Goal: Information Seeking & Learning: Check status

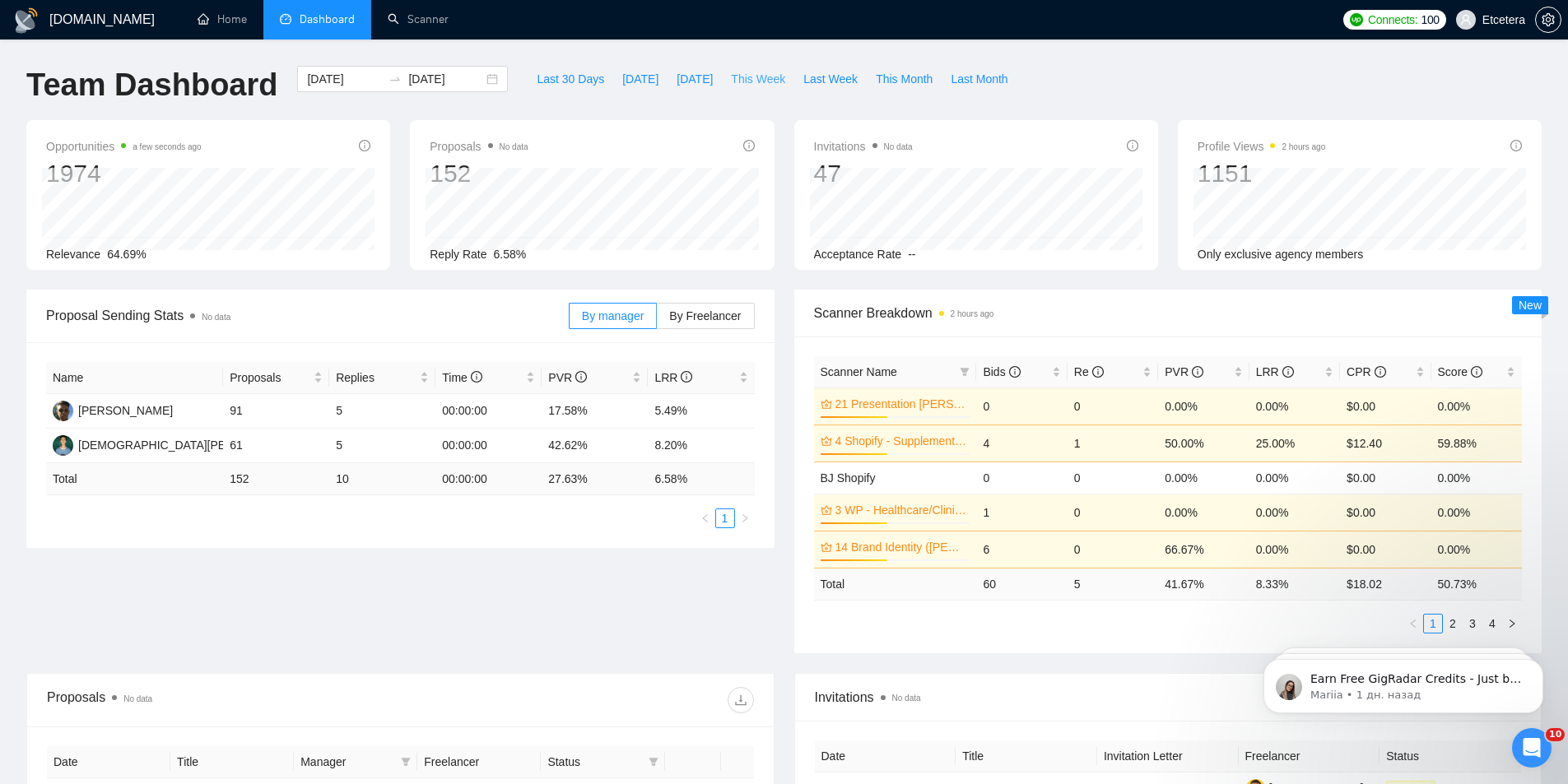
click at [753, 83] on span "This Week" at bounding box center [758, 79] width 55 height 18
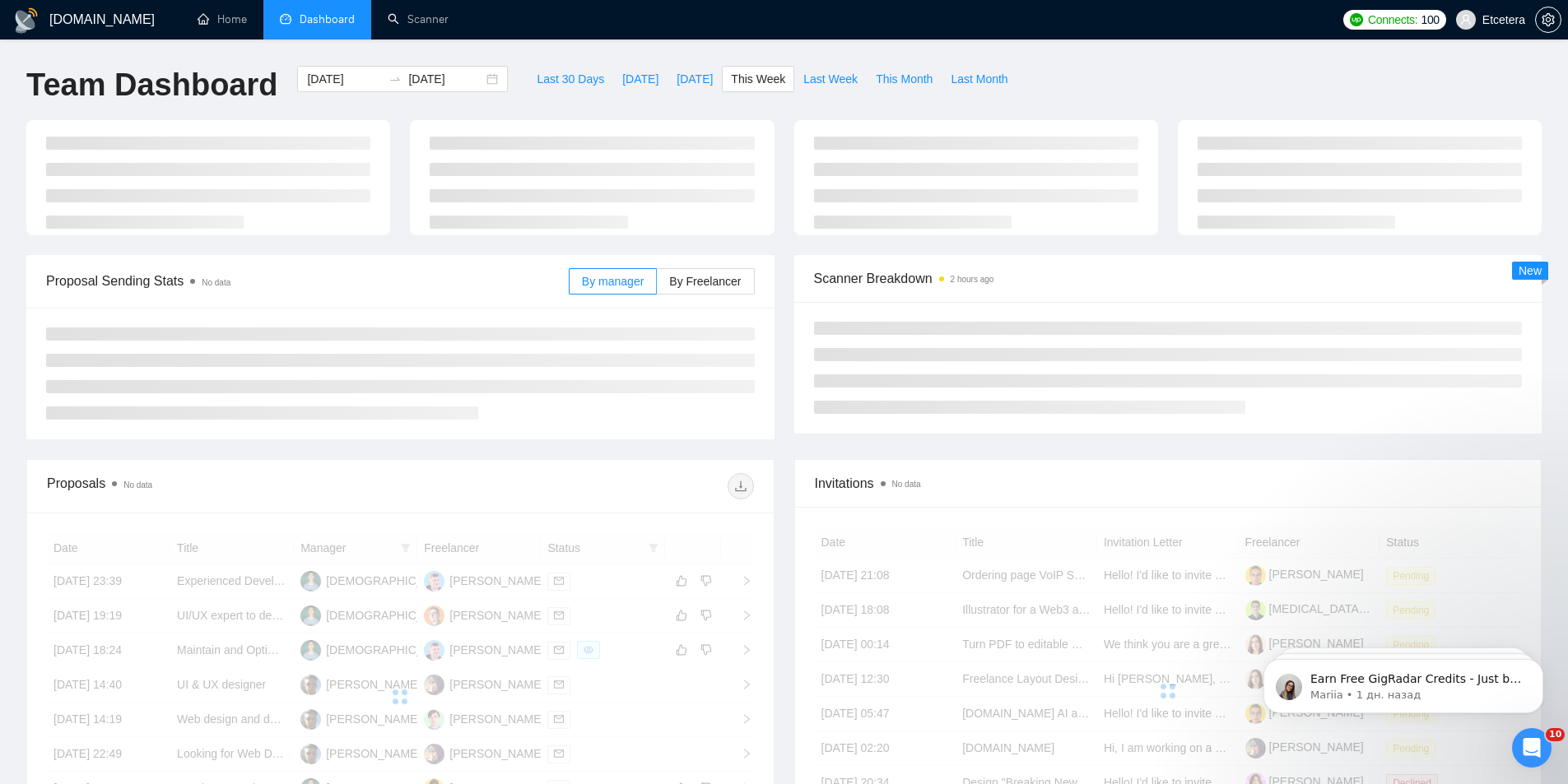
type input "2025-08-18"
type input "2025-08-24"
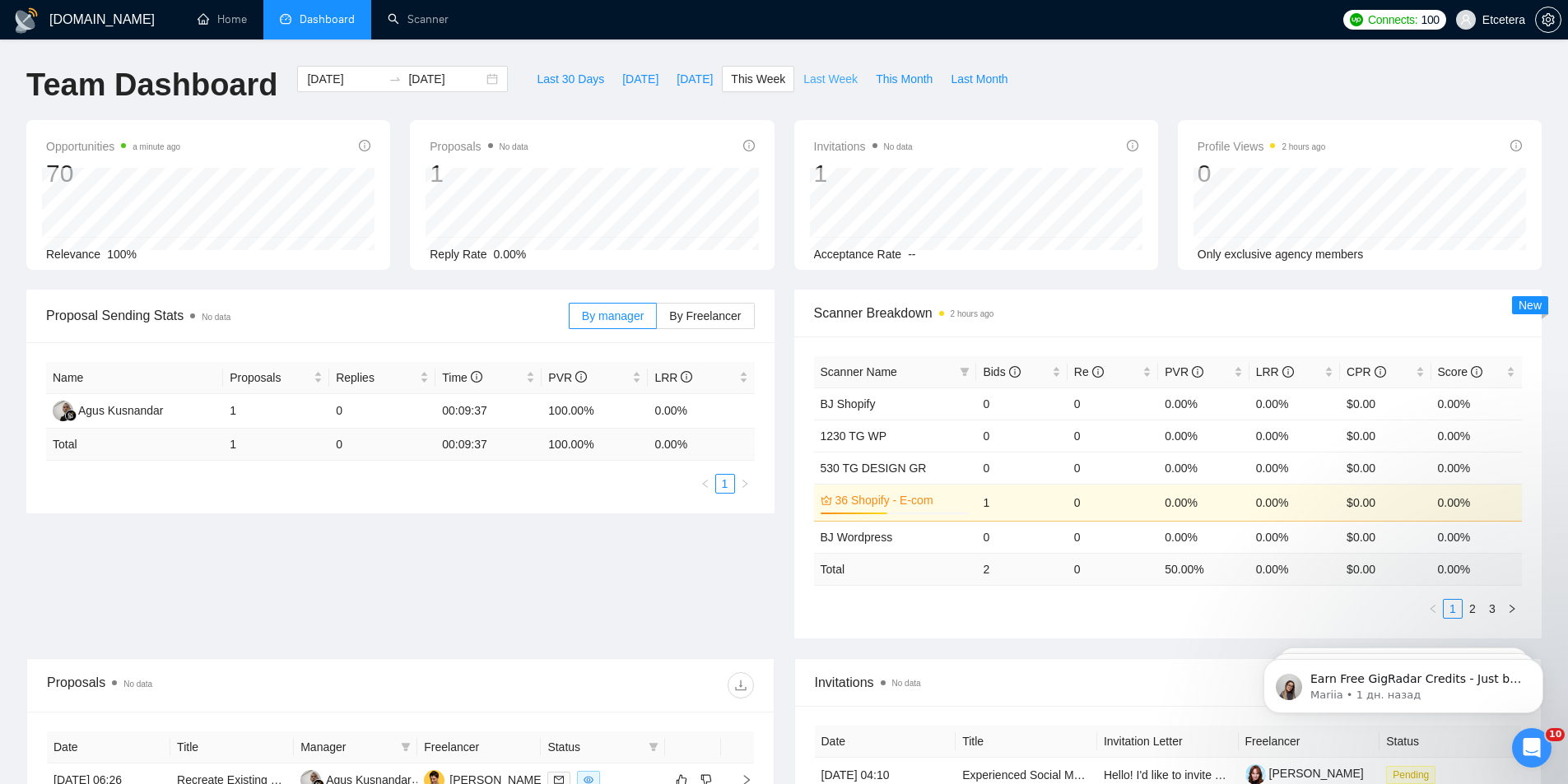
click at [804, 79] on span "Last Week" at bounding box center [831, 79] width 55 height 18
type input "[DATE]"
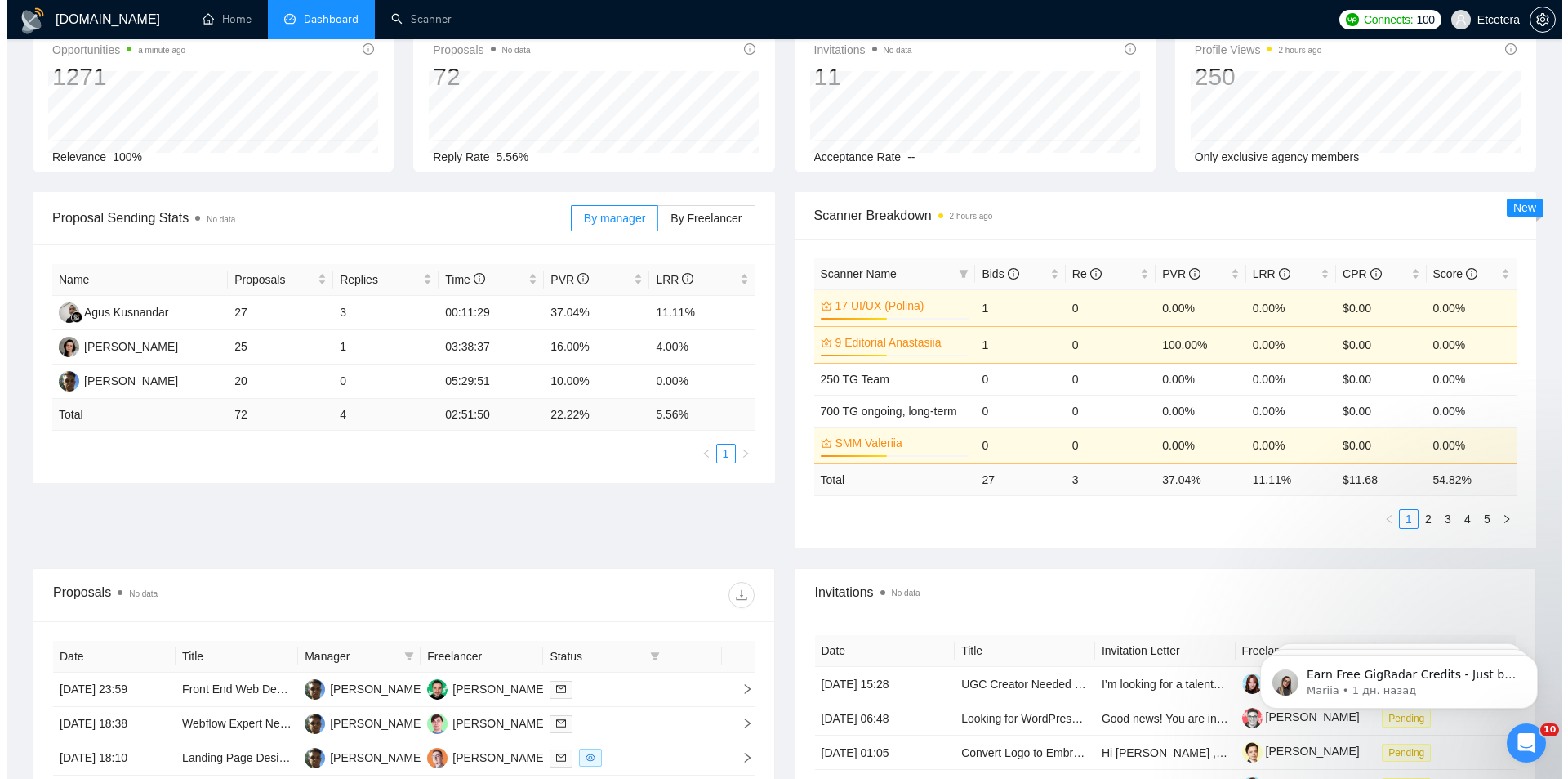
scroll to position [531, 0]
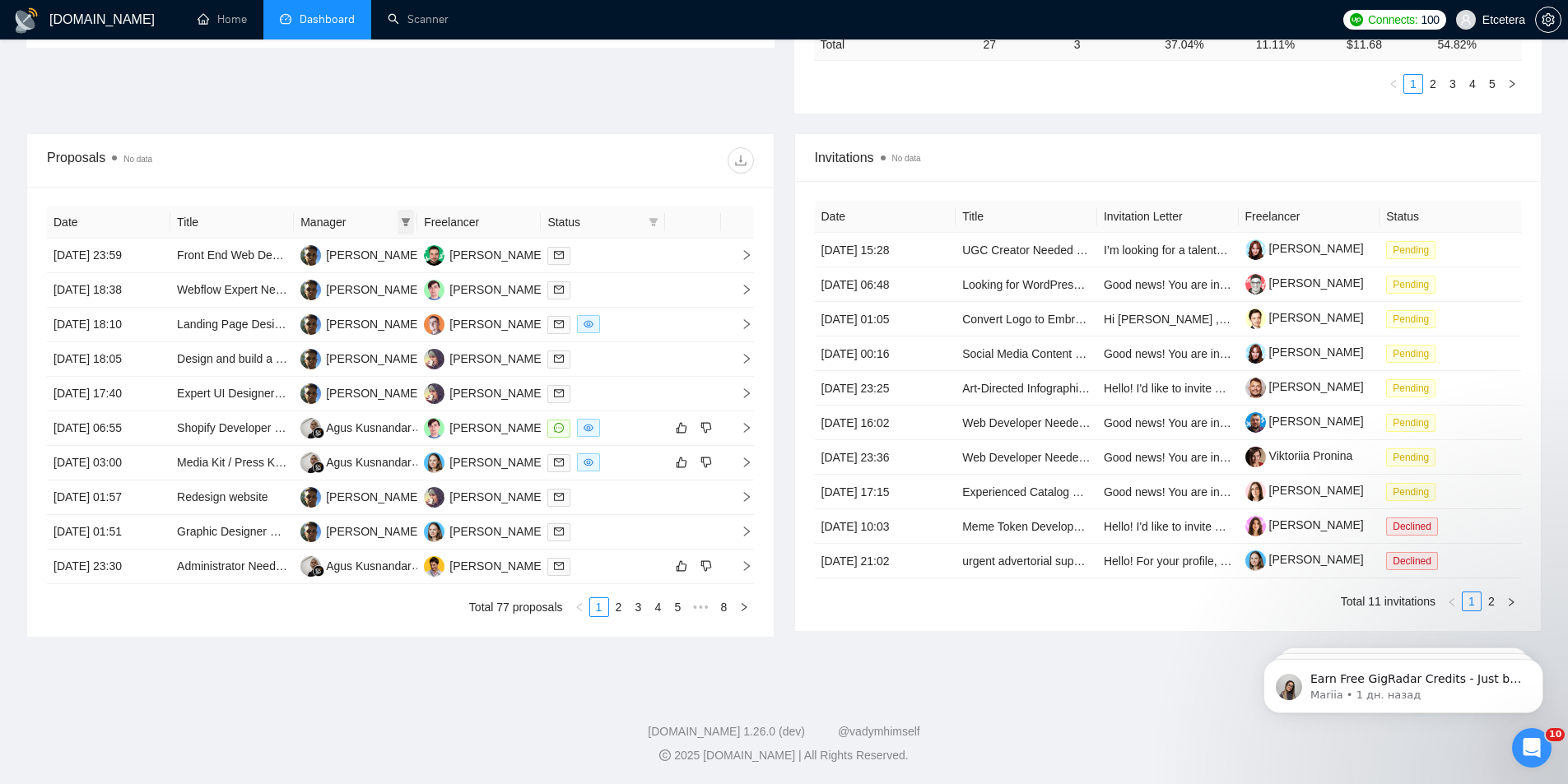
click at [404, 222] on icon "filter" at bounding box center [406, 222] width 9 height 8
click at [353, 308] on span "[PERSON_NAME]" at bounding box center [350, 306] width 95 height 13
checkbox input "true"
click at [220, 566] on td "WordPress/WooCommerce Developer for Custom Marketplace Setup" at bounding box center [232, 567] width 124 height 35
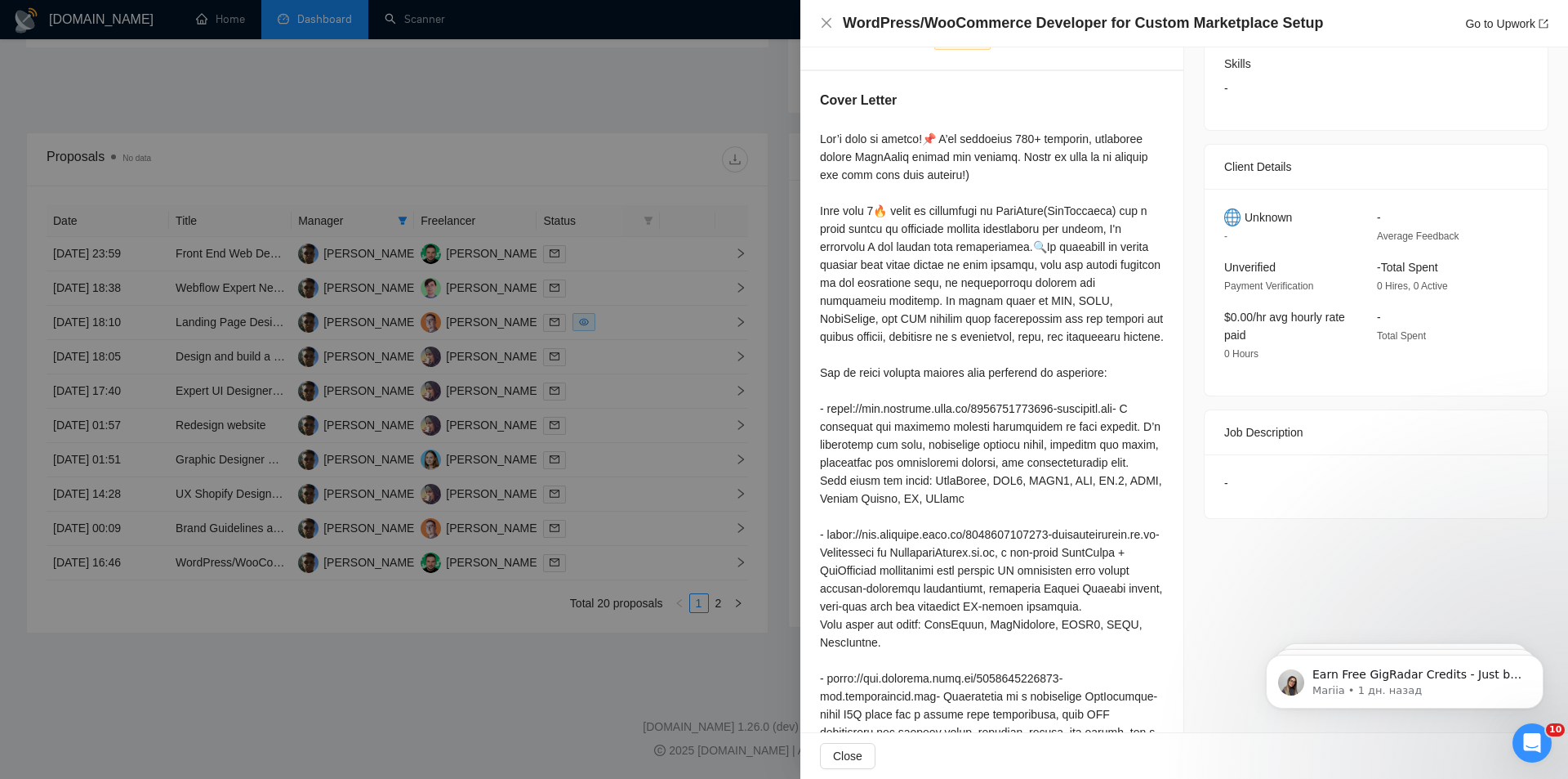
scroll to position [50, 0]
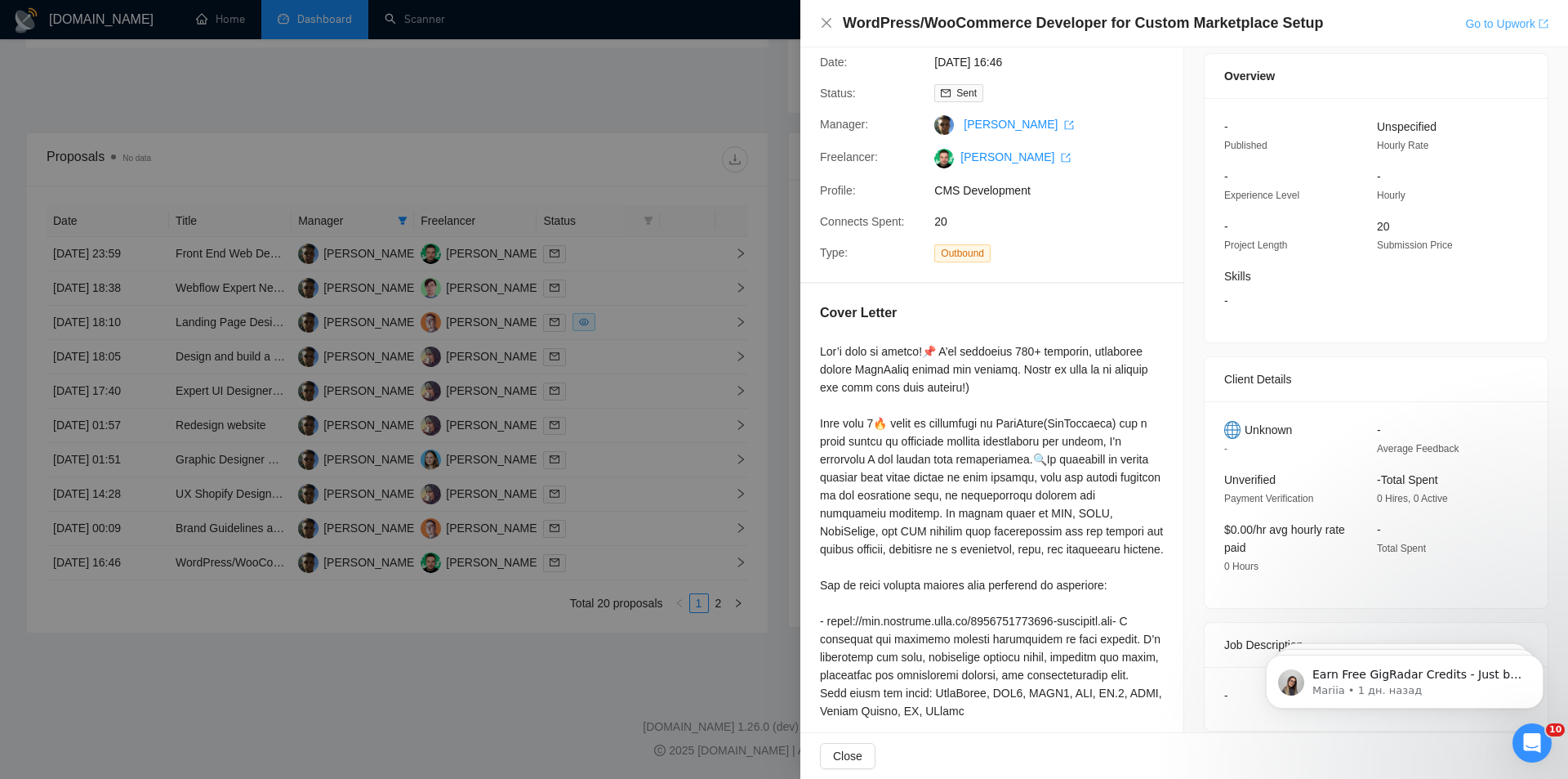
click at [1480, 17] on link "Go to Upwork" at bounding box center [1507, 23] width 83 height 13
click at [281, 600] on div at bounding box center [784, 389] width 1568 height 779
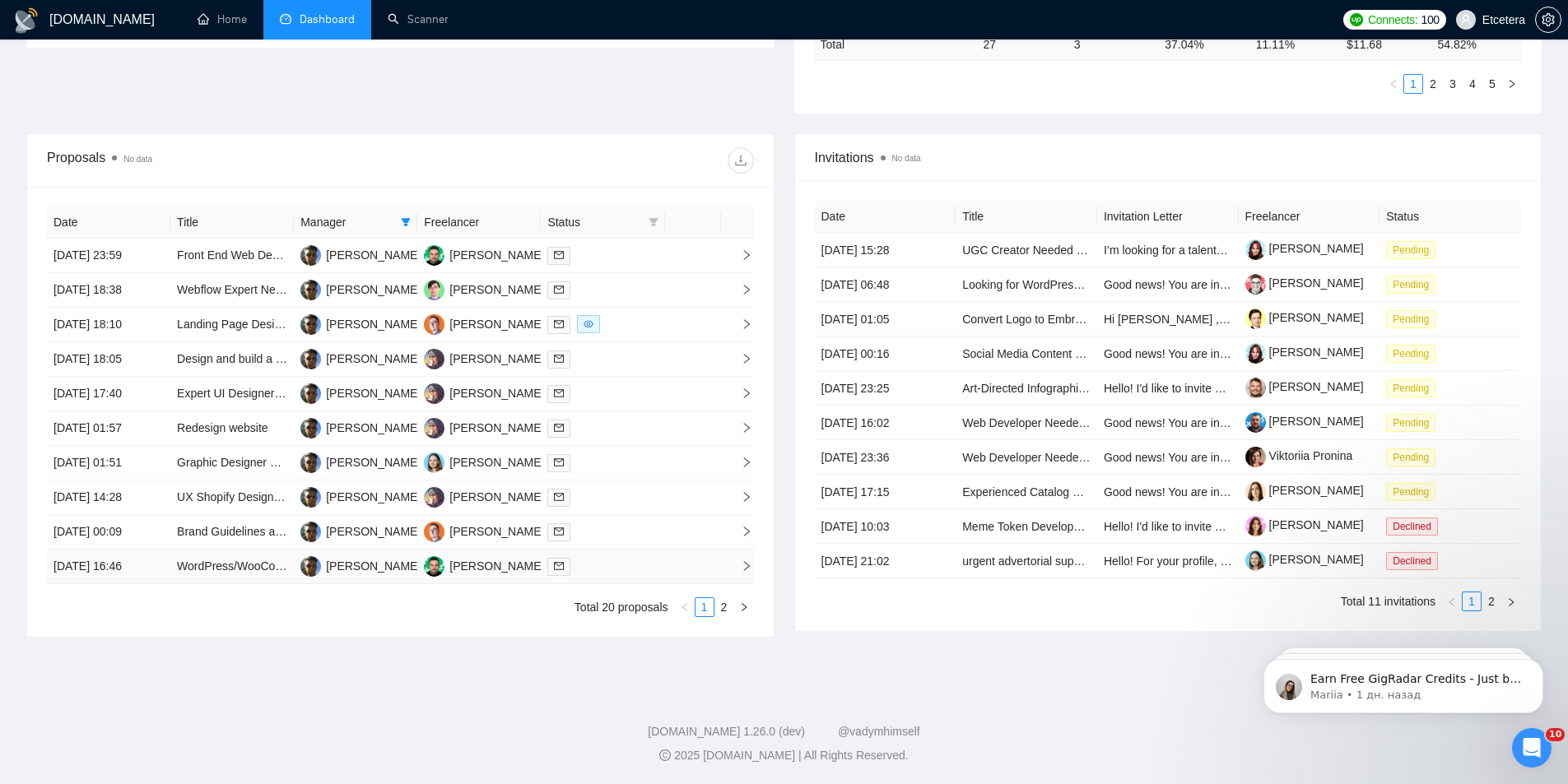
click at [622, 569] on div at bounding box center [602, 566] width 110 height 19
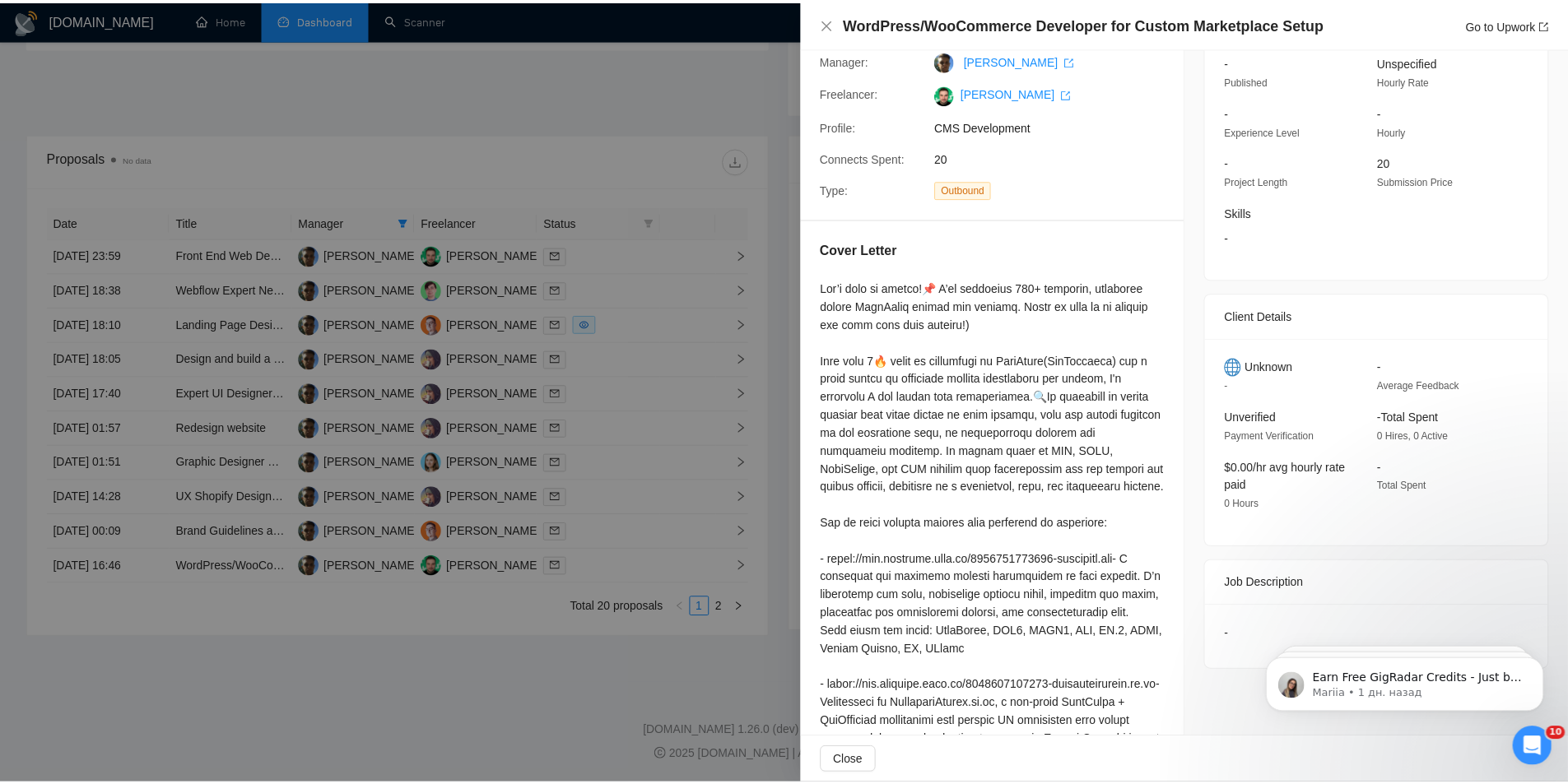
scroll to position [0, 0]
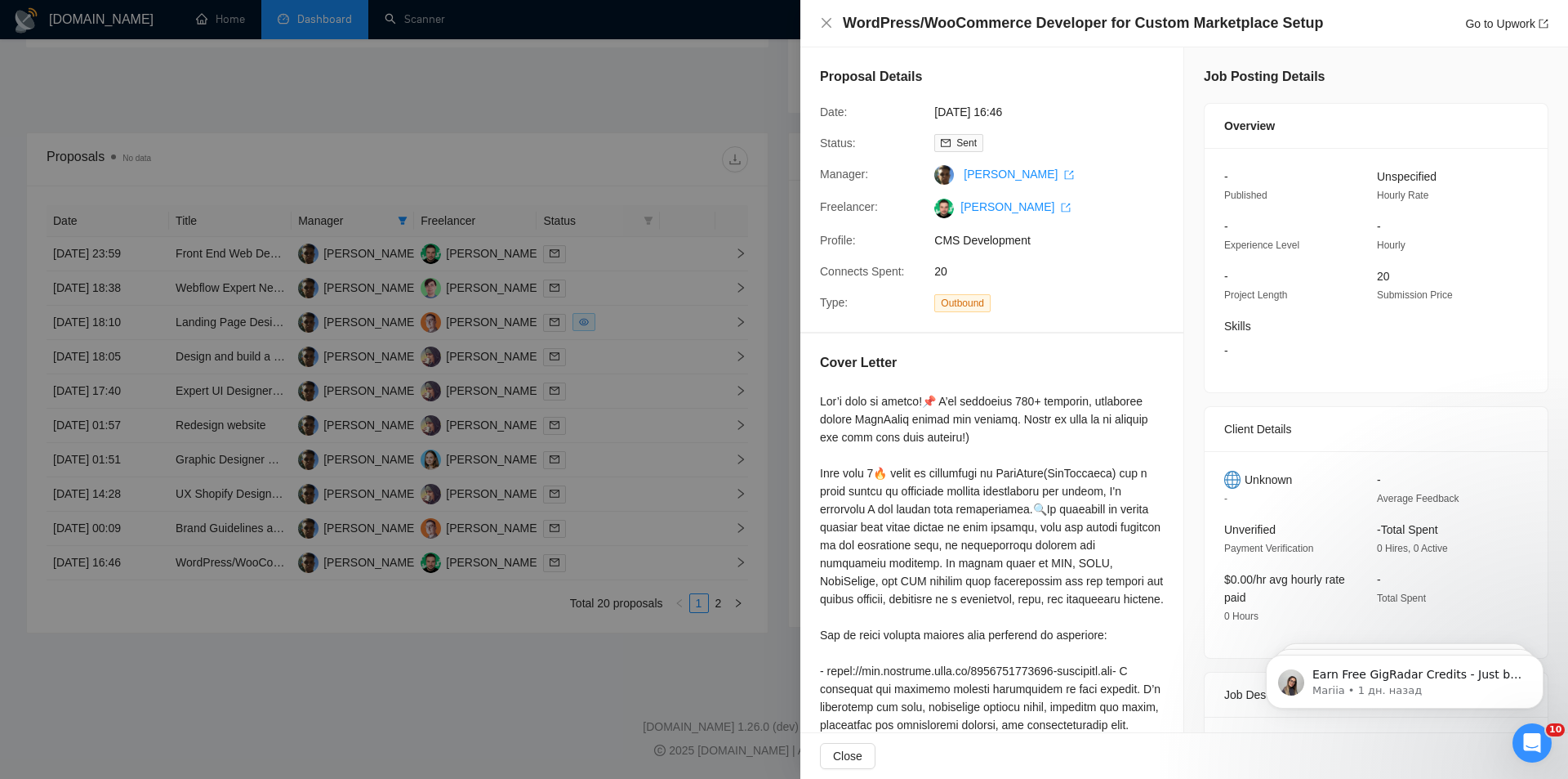
click at [708, 604] on div at bounding box center [784, 389] width 1568 height 779
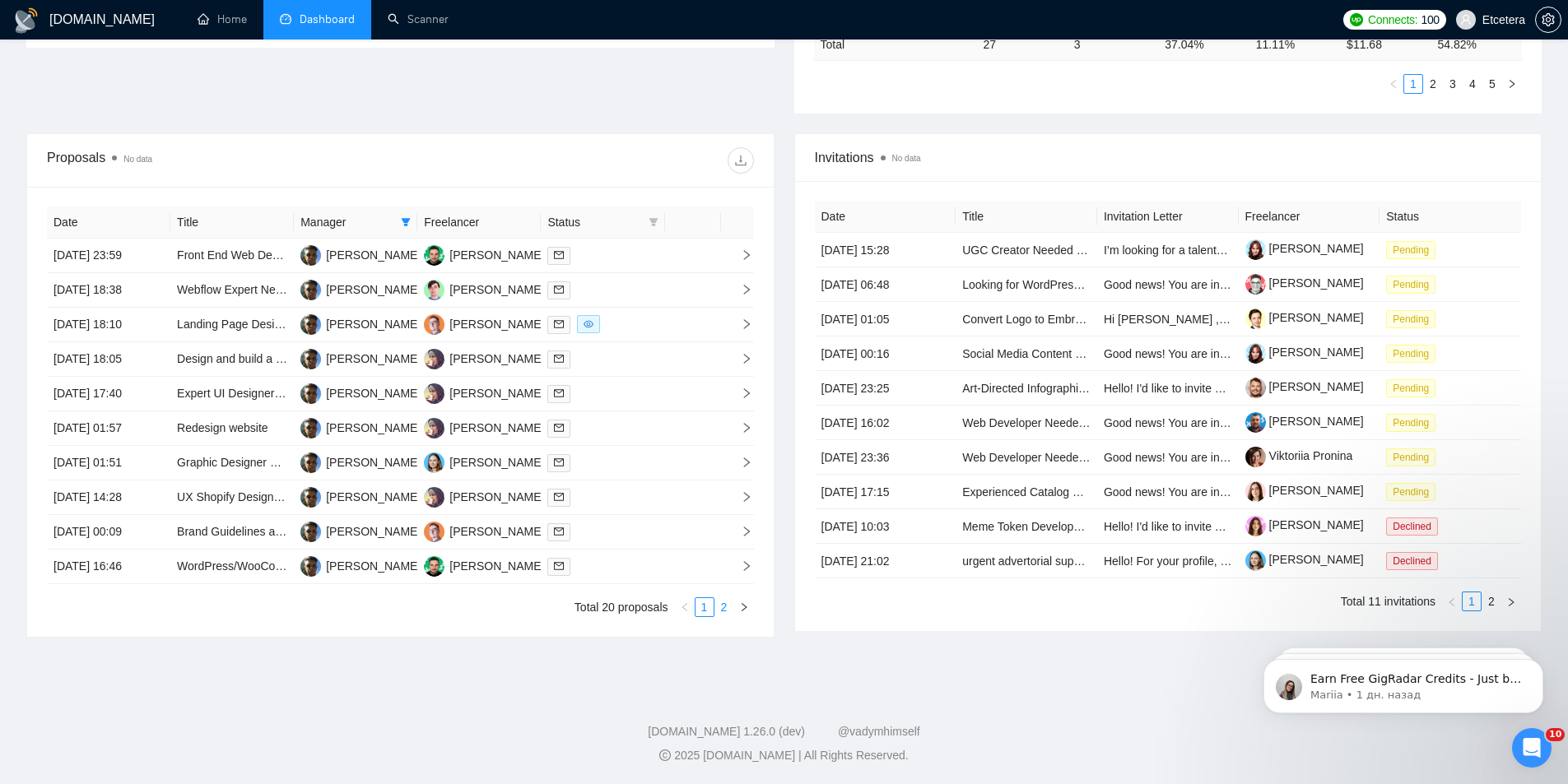
click at [722, 604] on link "2" at bounding box center [724, 607] width 18 height 18
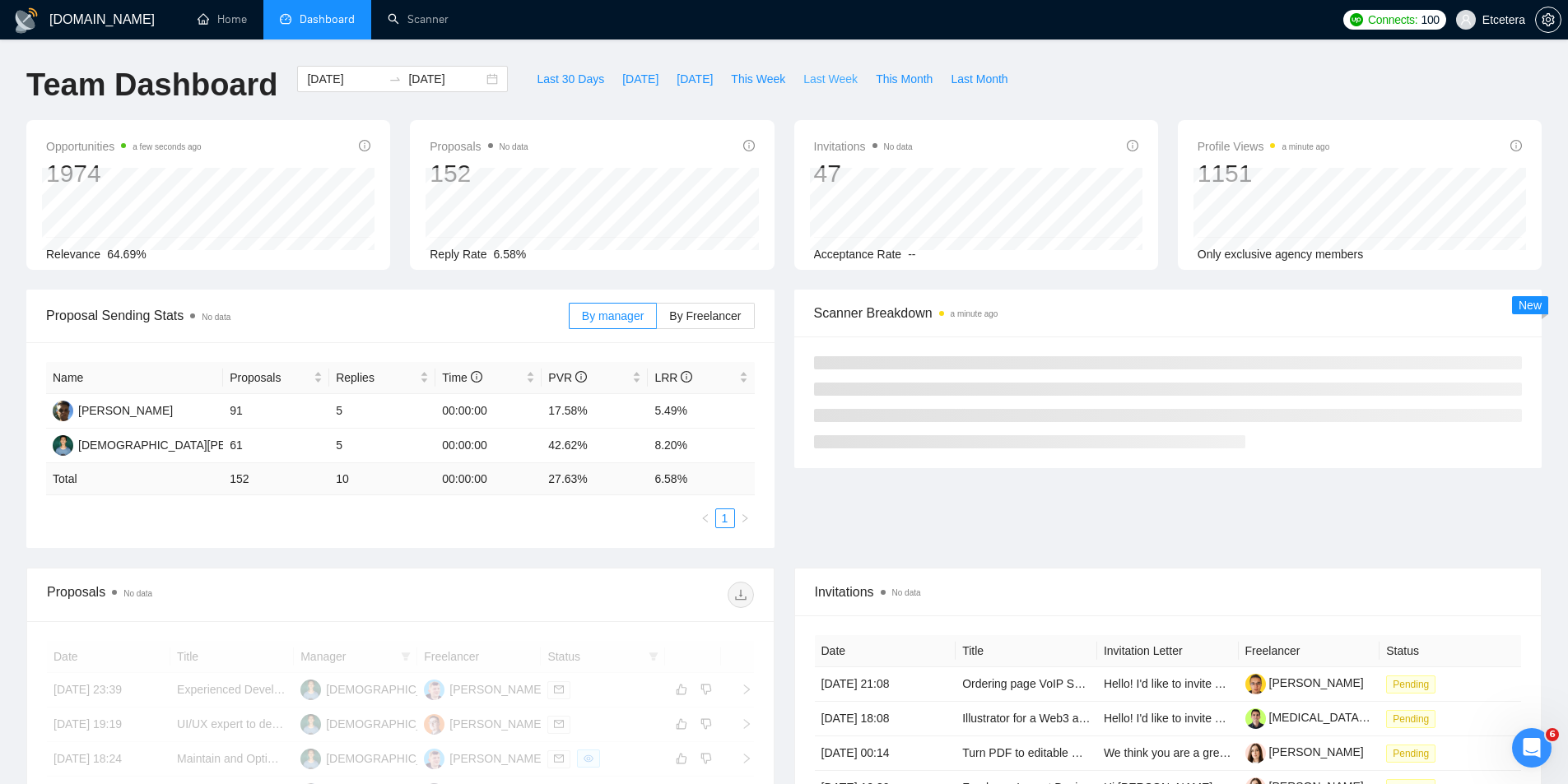
click at [822, 77] on span "Last Week" at bounding box center [831, 79] width 55 height 18
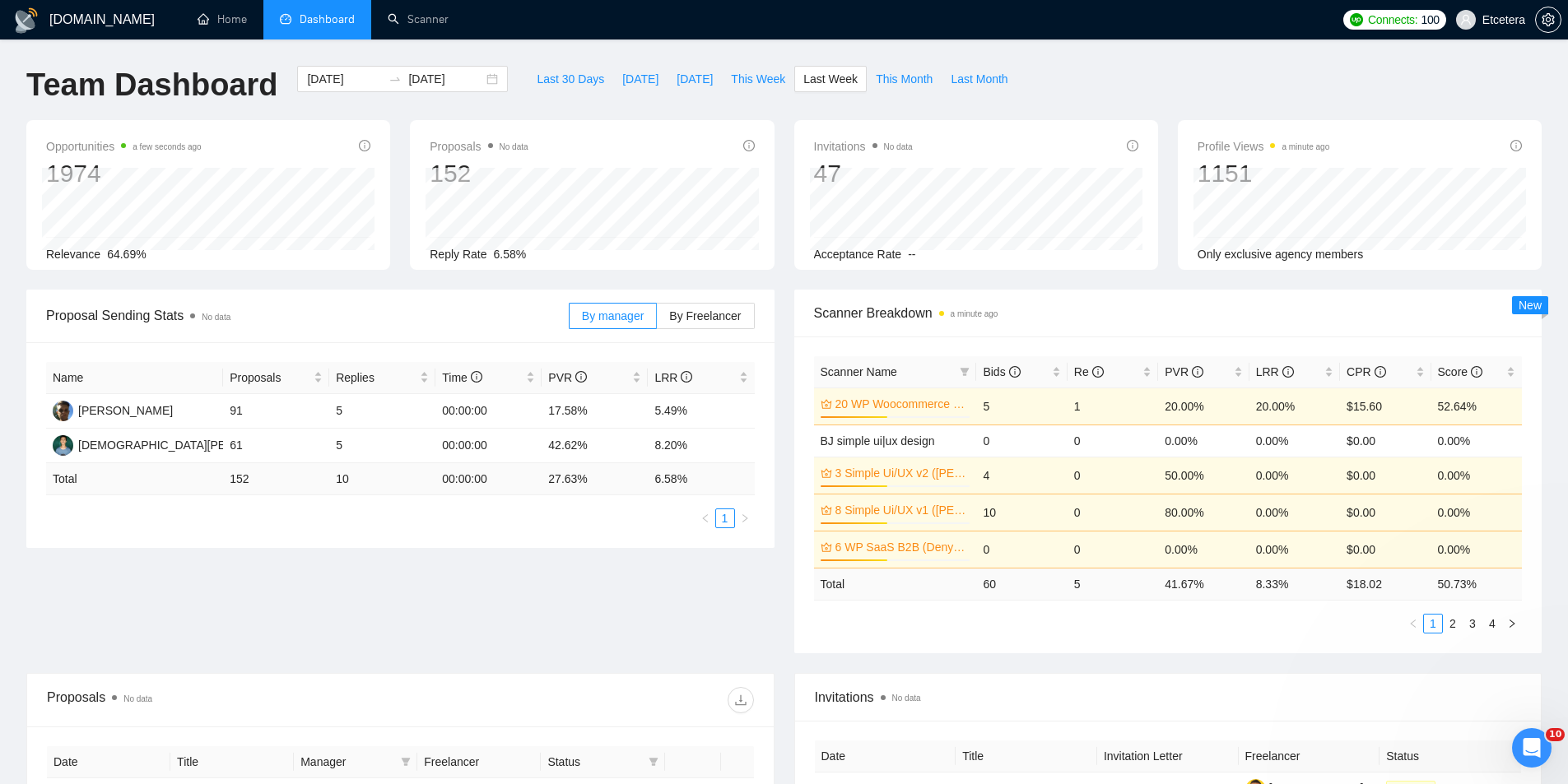
type input "[DATE]"
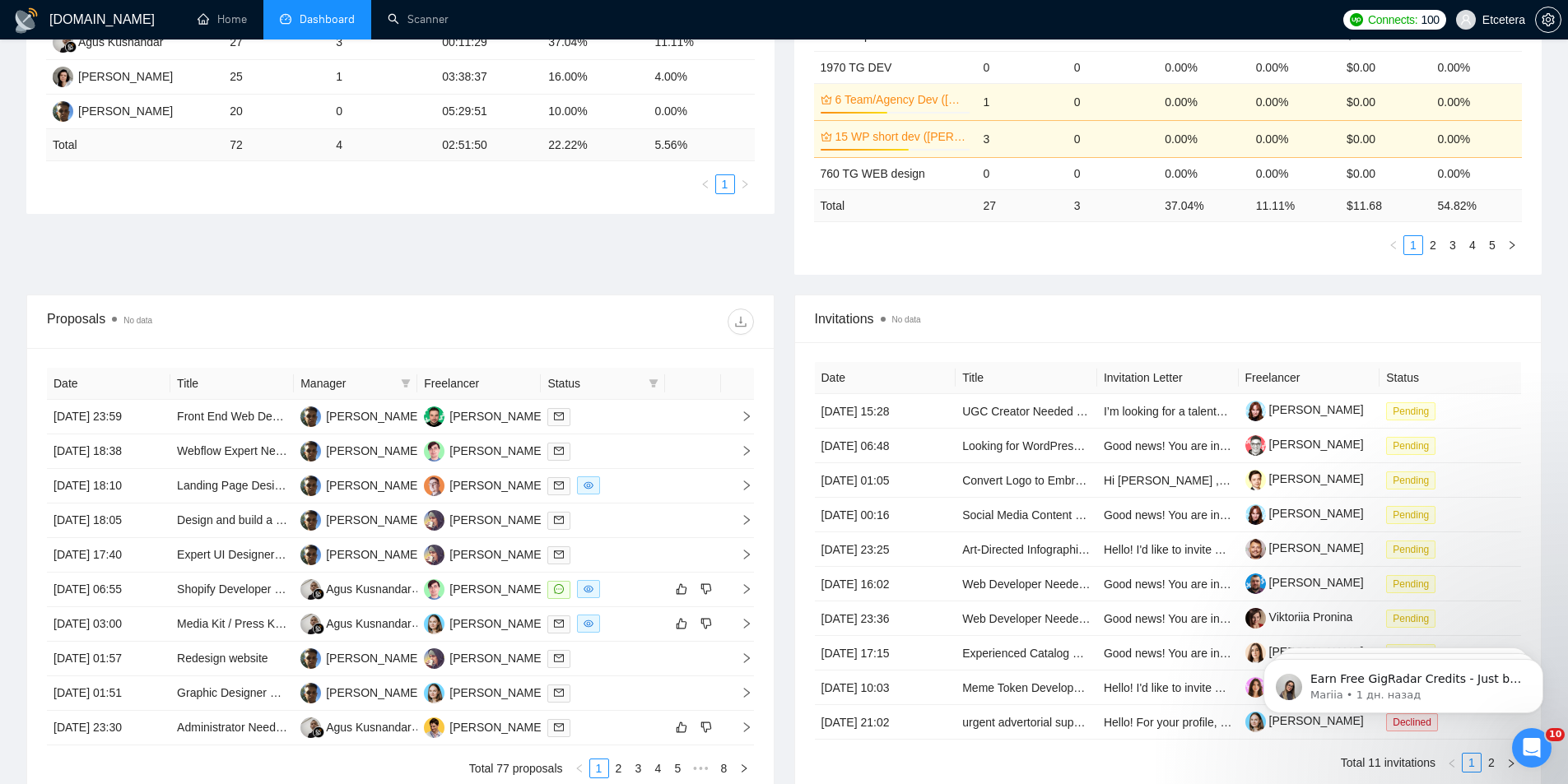
scroll to position [412, 0]
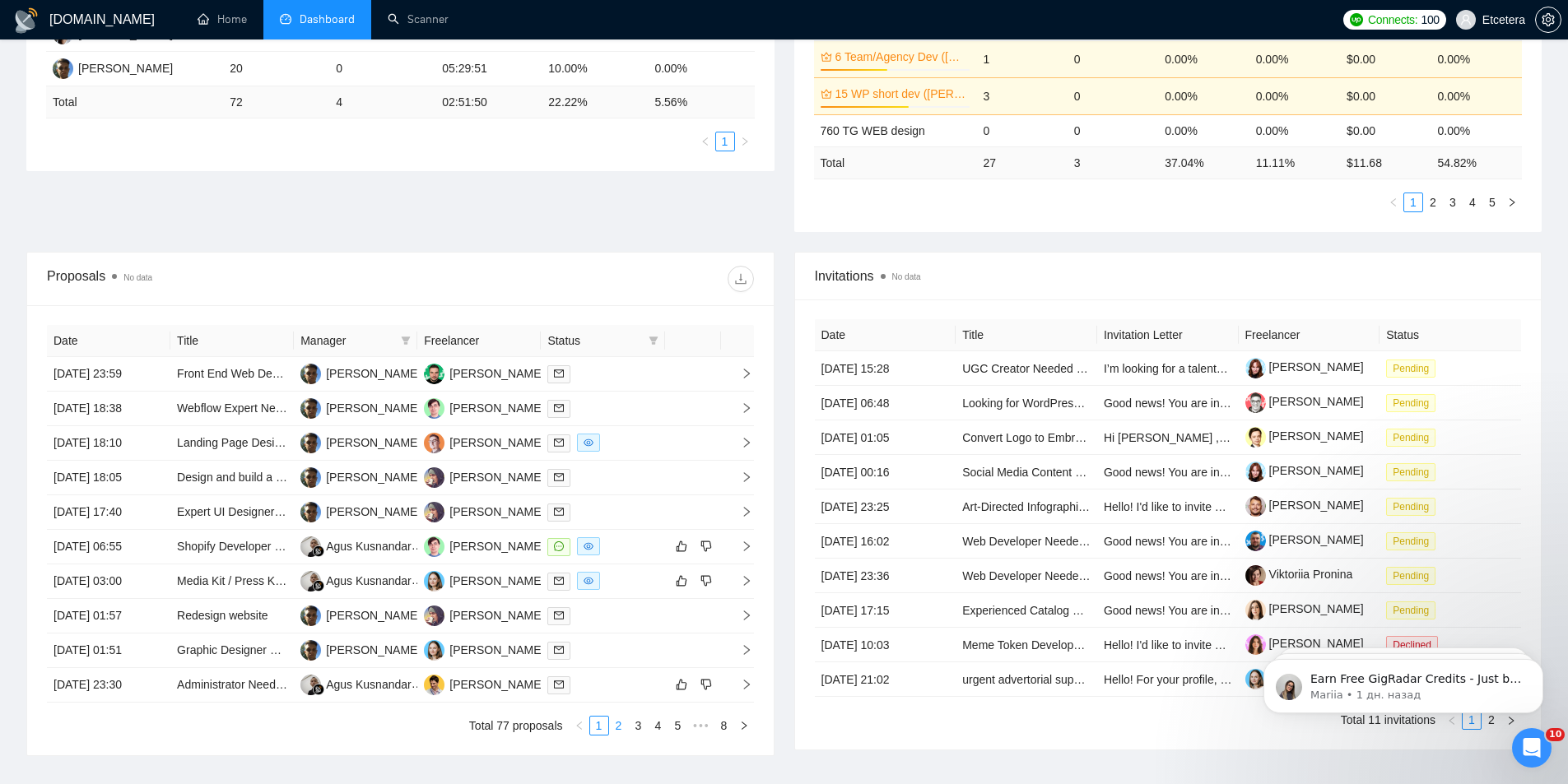
click at [621, 726] on link "2" at bounding box center [619, 726] width 18 height 18
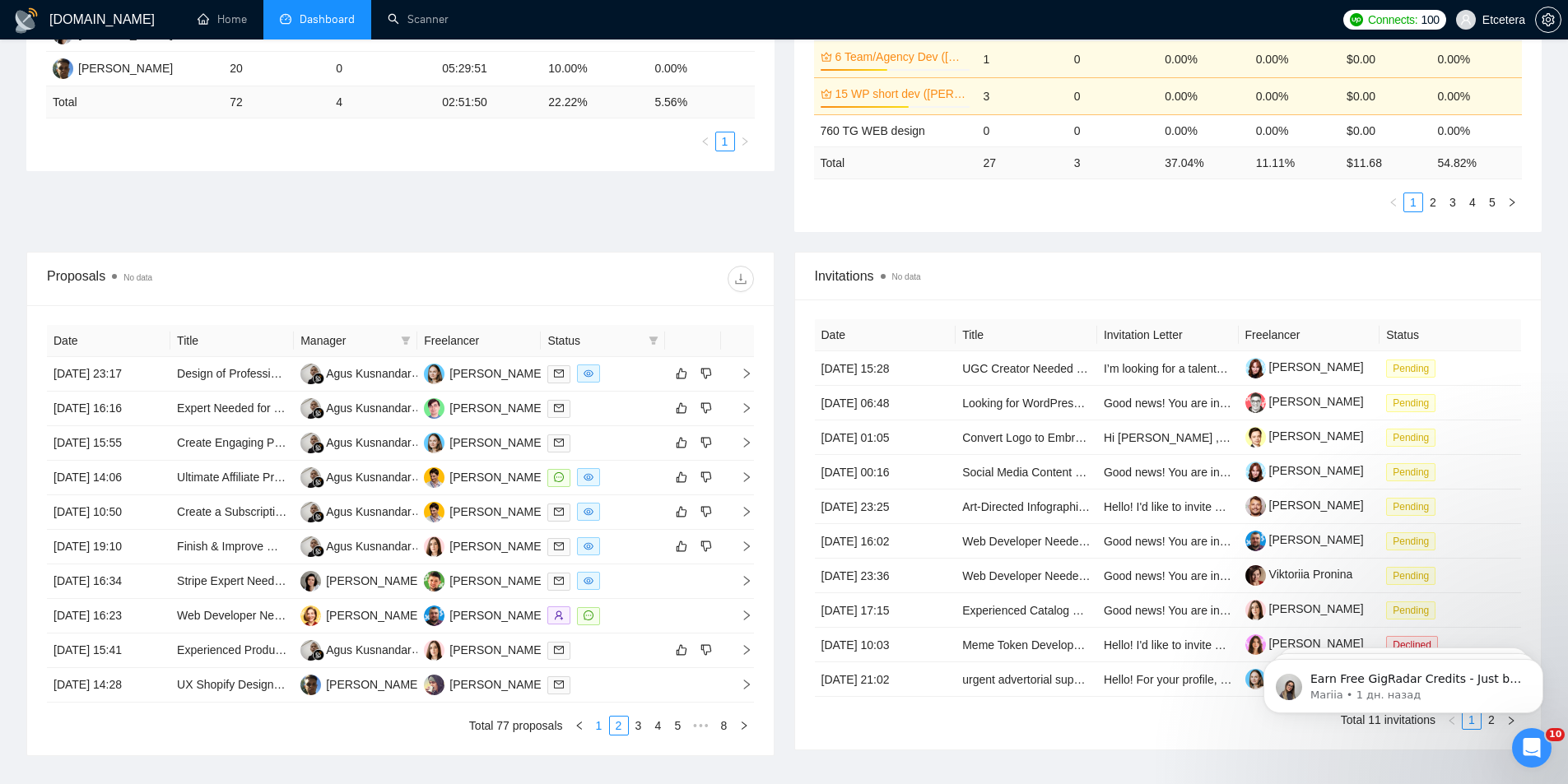
click at [603, 725] on link "1" at bounding box center [599, 726] width 18 height 18
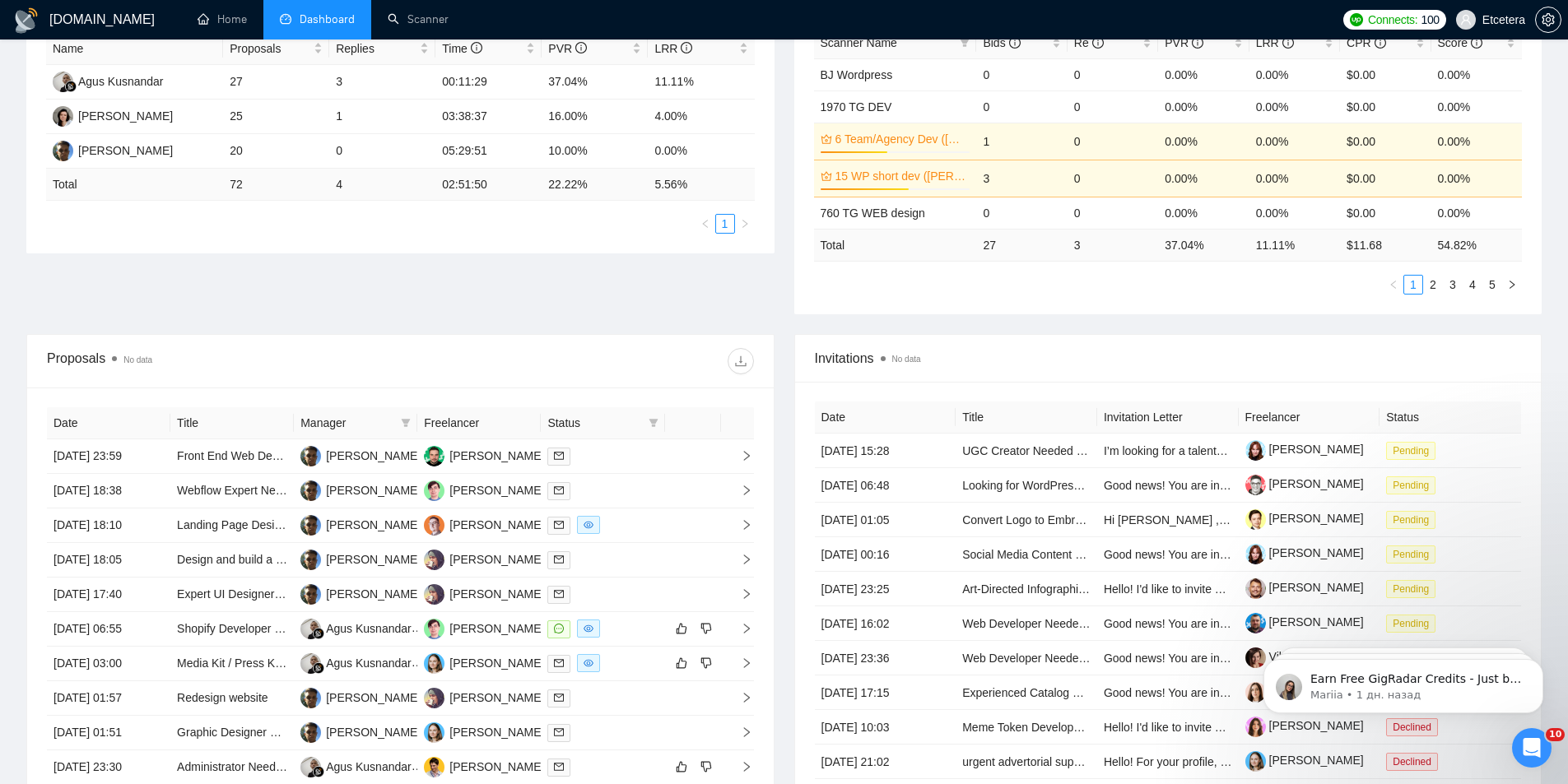
scroll to position [493, 0]
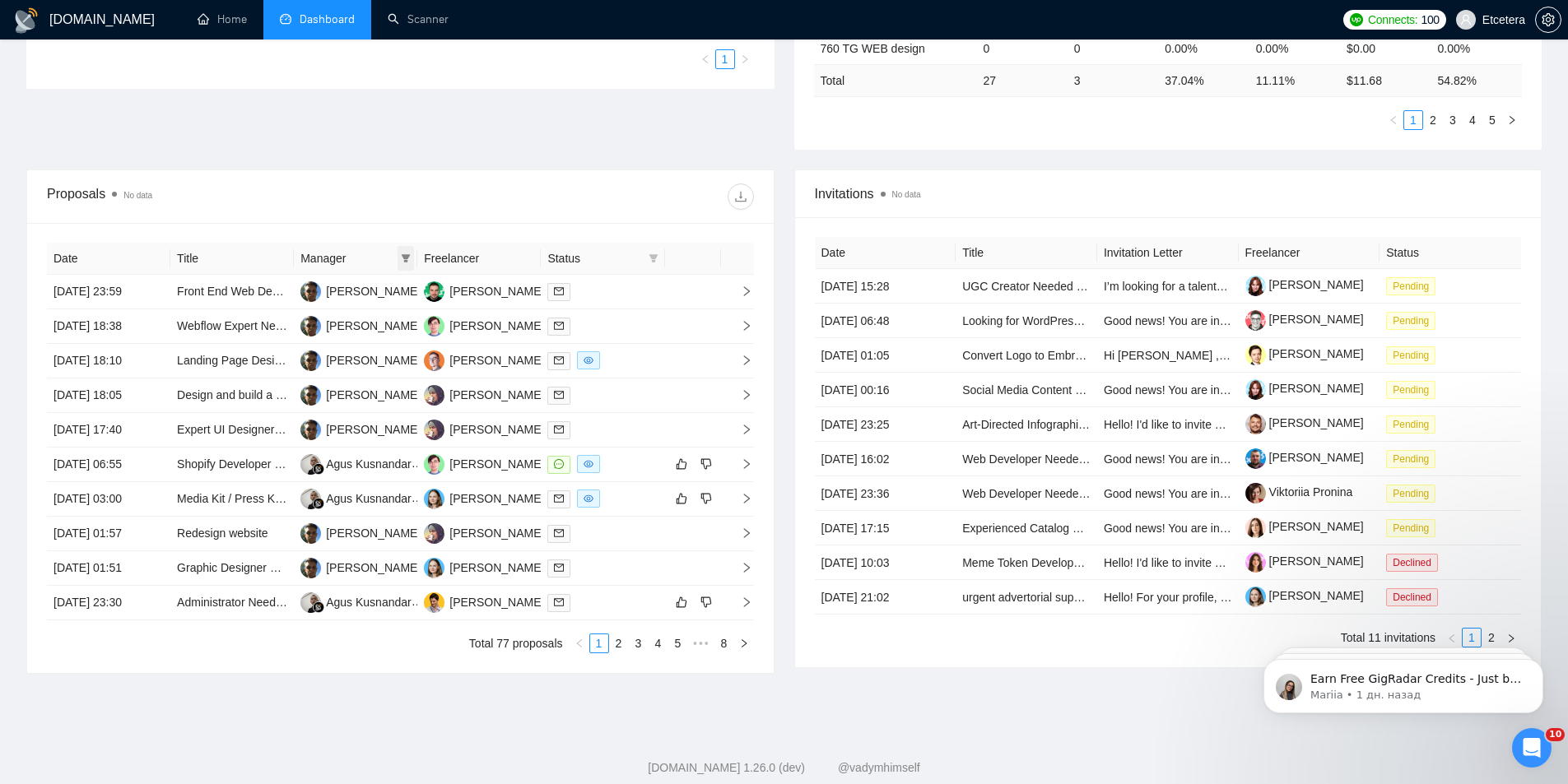
click at [407, 258] on icon "filter" at bounding box center [406, 258] width 9 height 8
click at [342, 289] on span "[PERSON_NAME]" at bounding box center [350, 289] width 95 height 13
checkbox input "true"
click at [403, 193] on div "Proposals No data" at bounding box center [401, 196] width 707 height 26
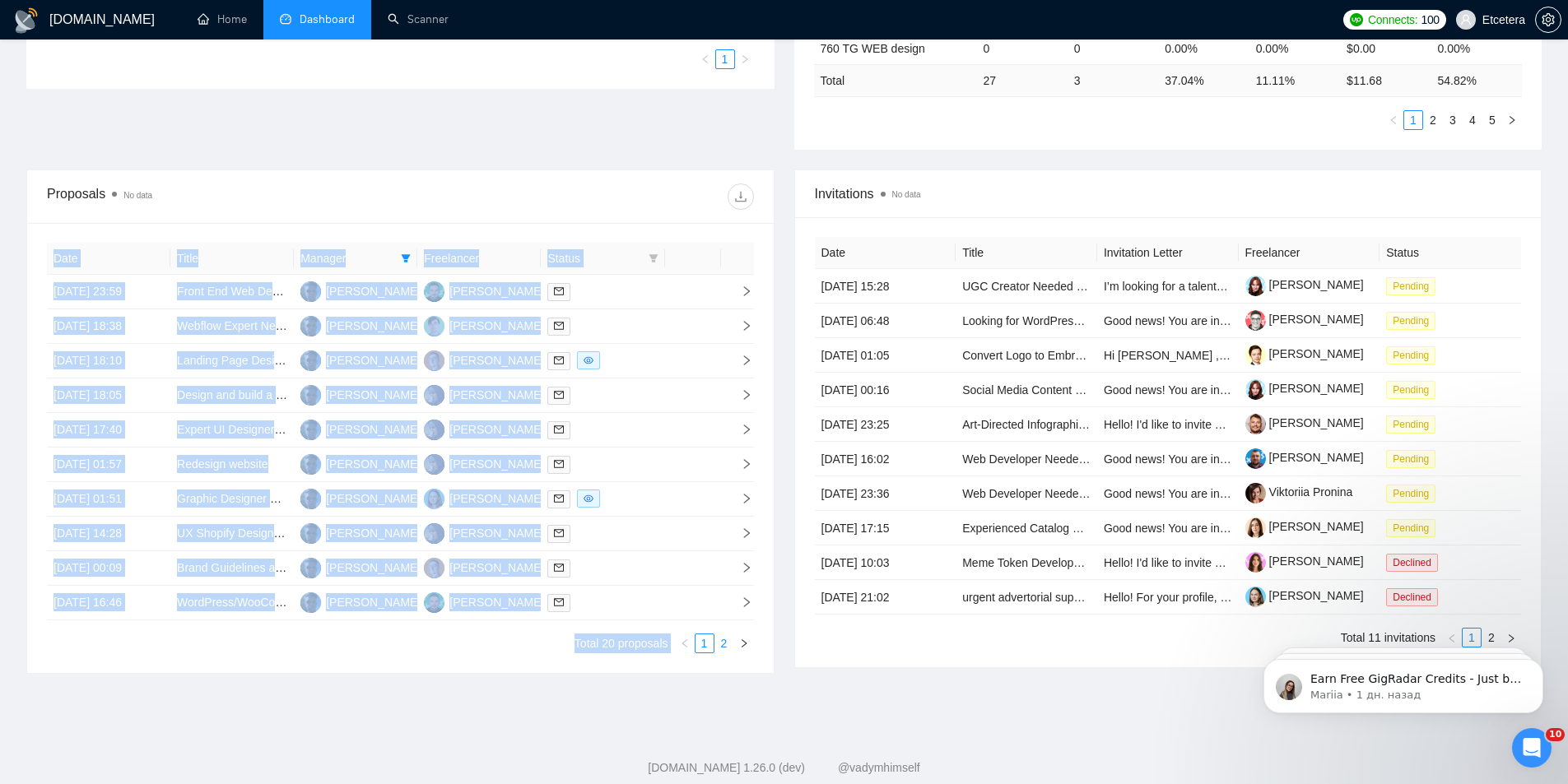
click at [725, 645] on link "2" at bounding box center [724, 643] width 18 height 18
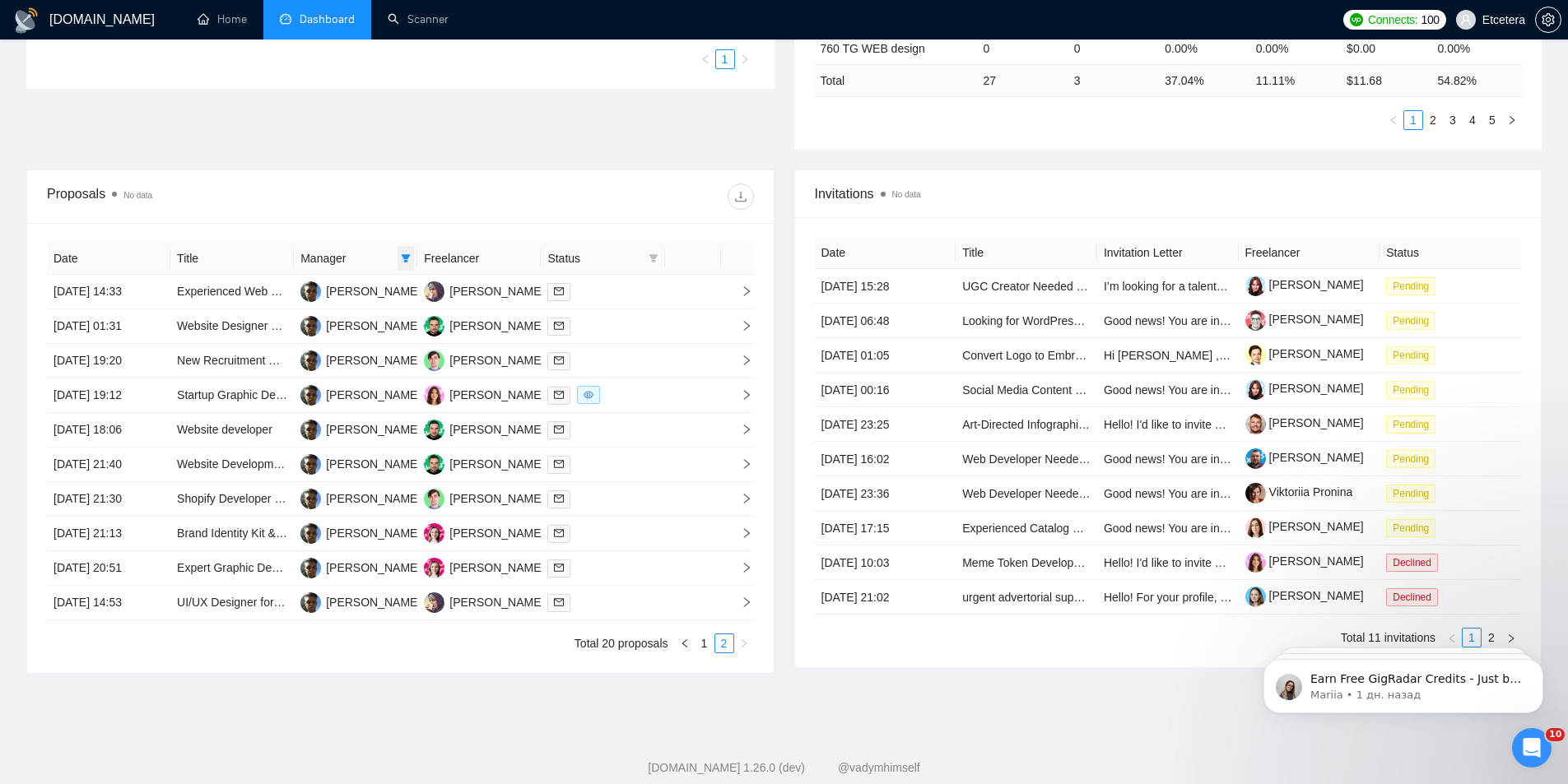
click at [406, 253] on icon "filter" at bounding box center [405, 258] width 10 height 10
click at [311, 342] on span "[PERSON_NAME]" at bounding box center [350, 342] width 95 height 13
checkbox input "false"
click at [323, 367] on span "[PERSON_NAME]" at bounding box center [350, 368] width 95 height 13
checkbox input "true"
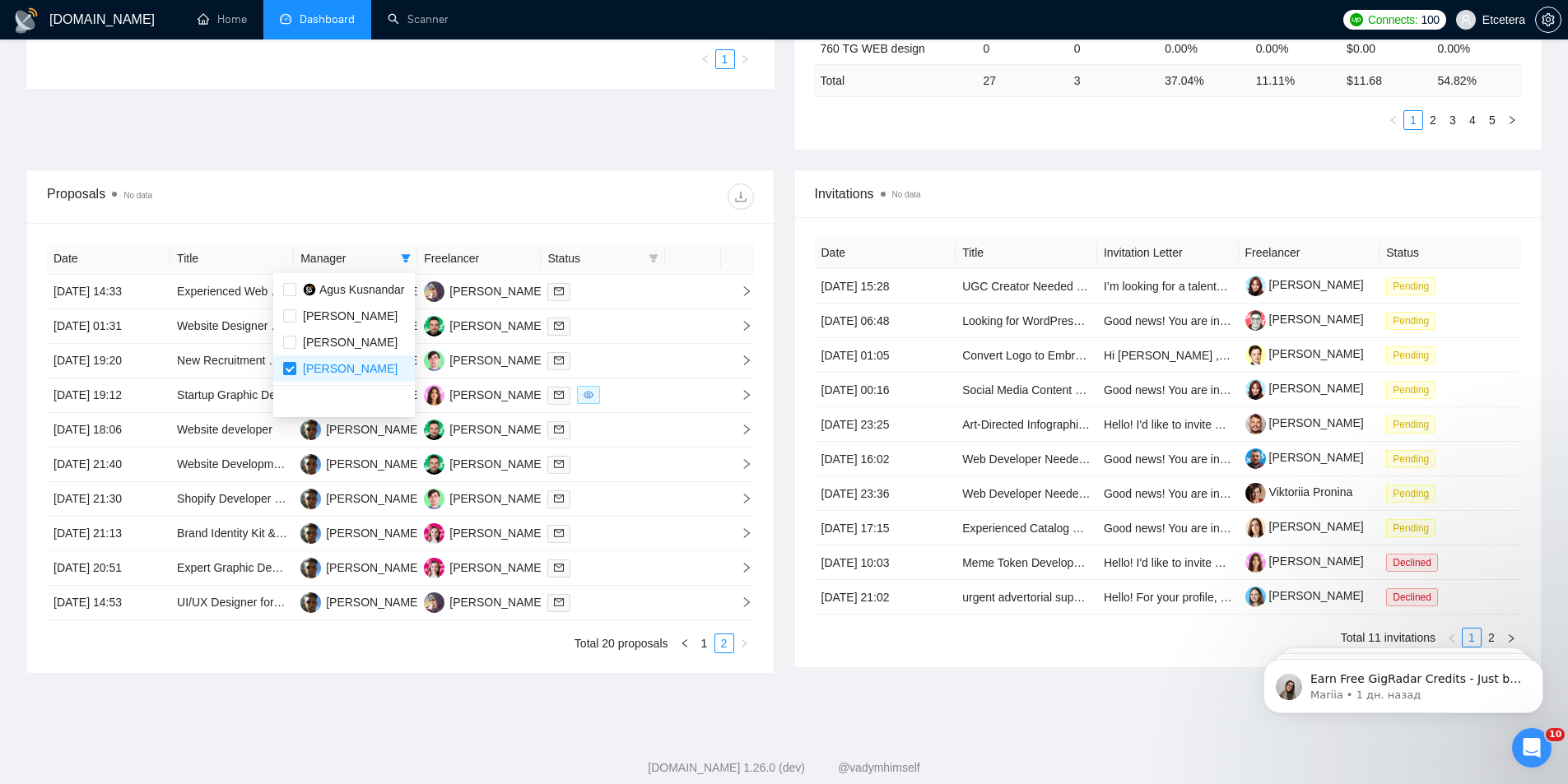
click at [571, 184] on div at bounding box center [576, 196] width 353 height 26
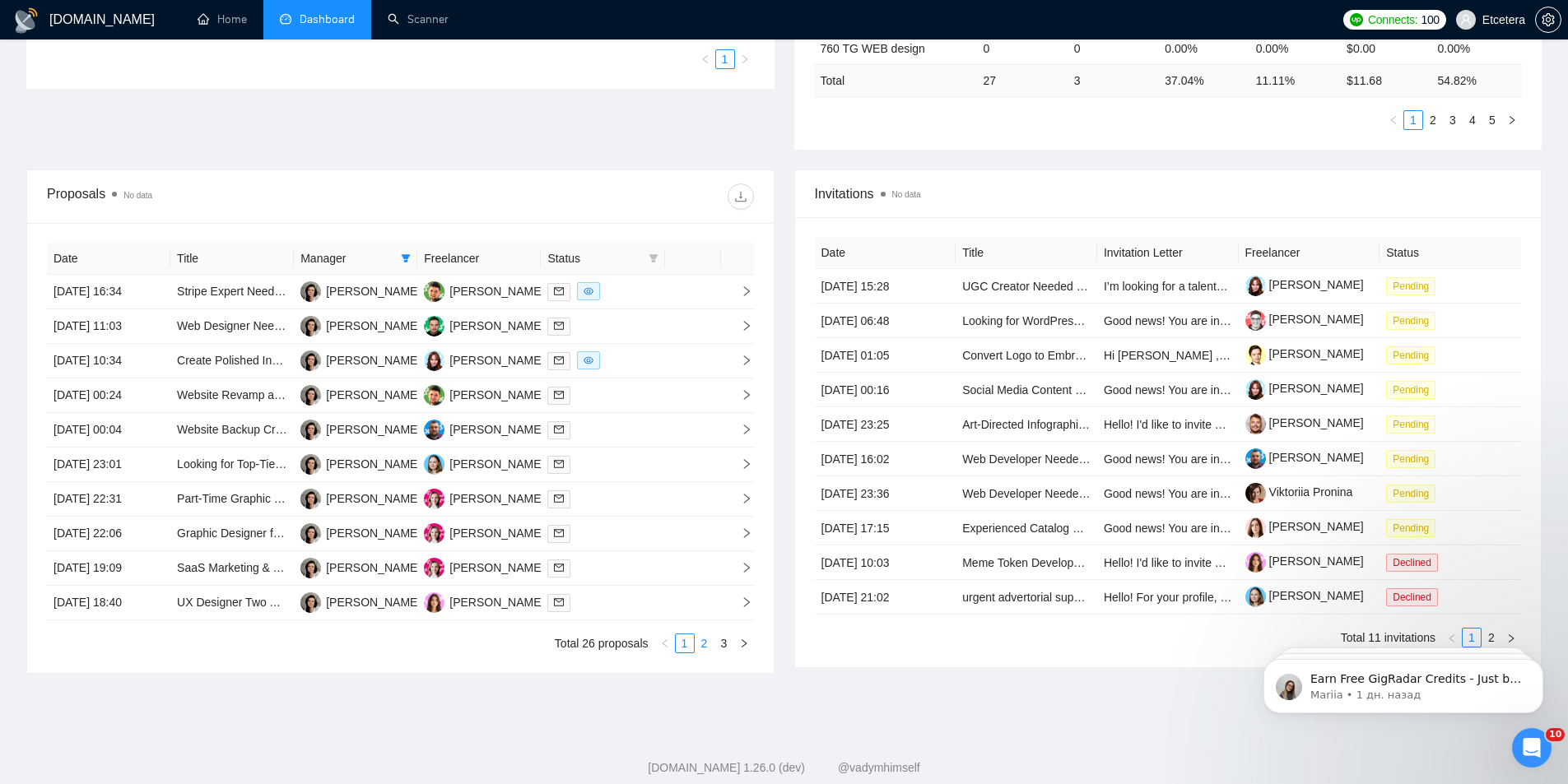
drag, startPoint x: 700, startPoint y: 639, endPoint x: 707, endPoint y: 644, distance: 8.6
click at [701, 640] on link "2" at bounding box center [704, 643] width 18 height 18
click at [726, 643] on link "3" at bounding box center [724, 643] width 18 height 18
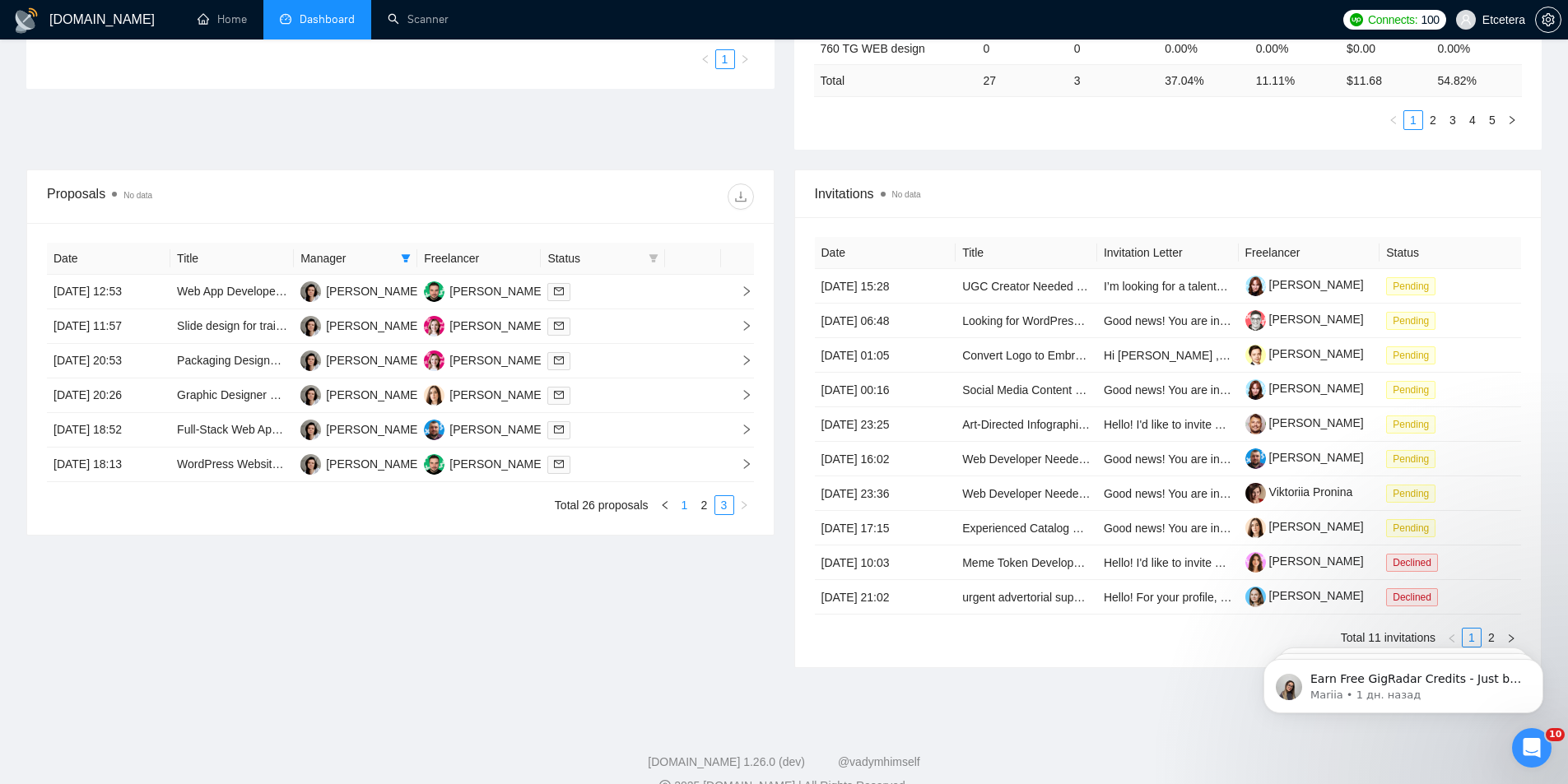
click at [679, 509] on link "1" at bounding box center [684, 505] width 18 height 18
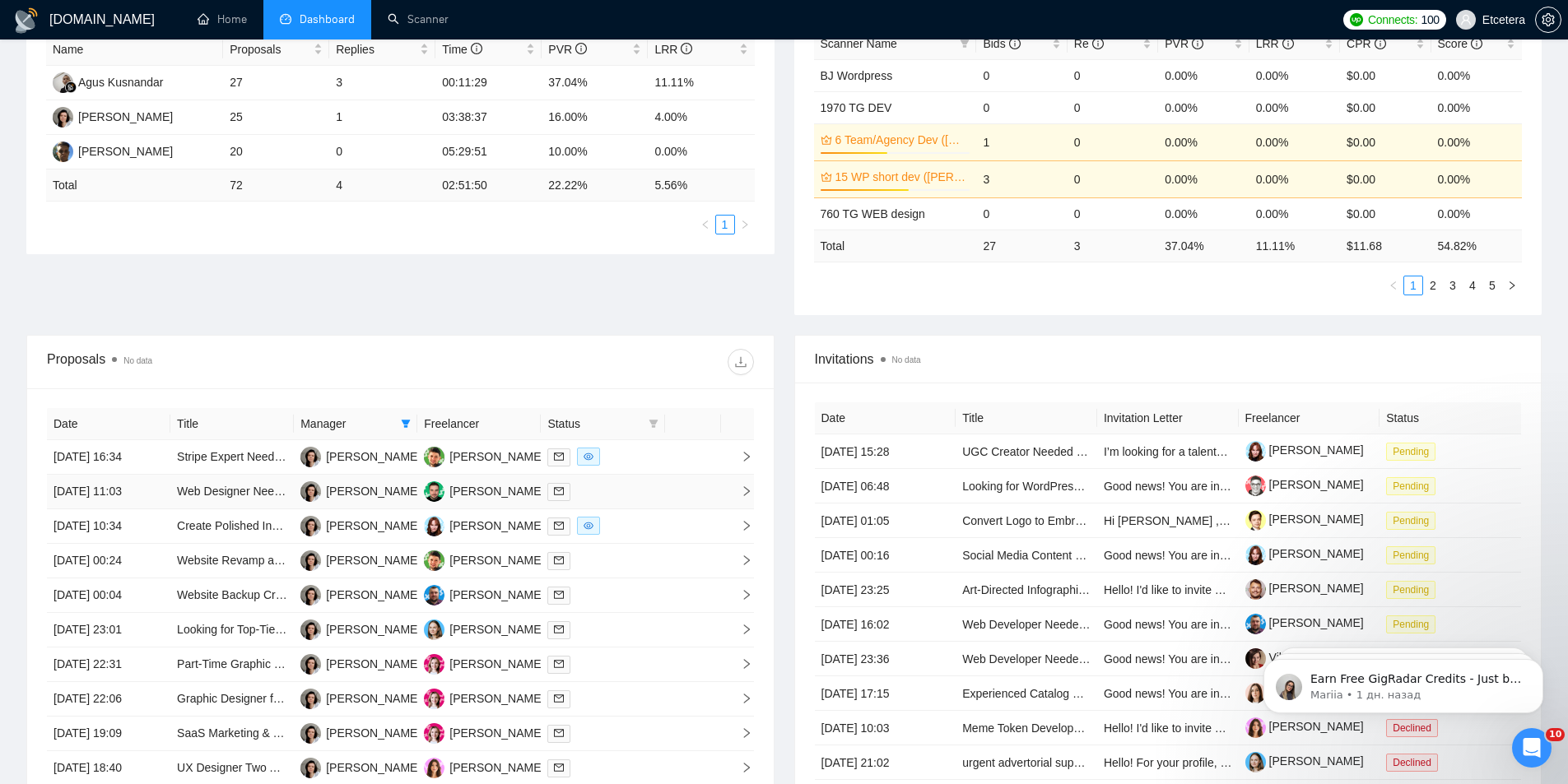
scroll to position [530, 0]
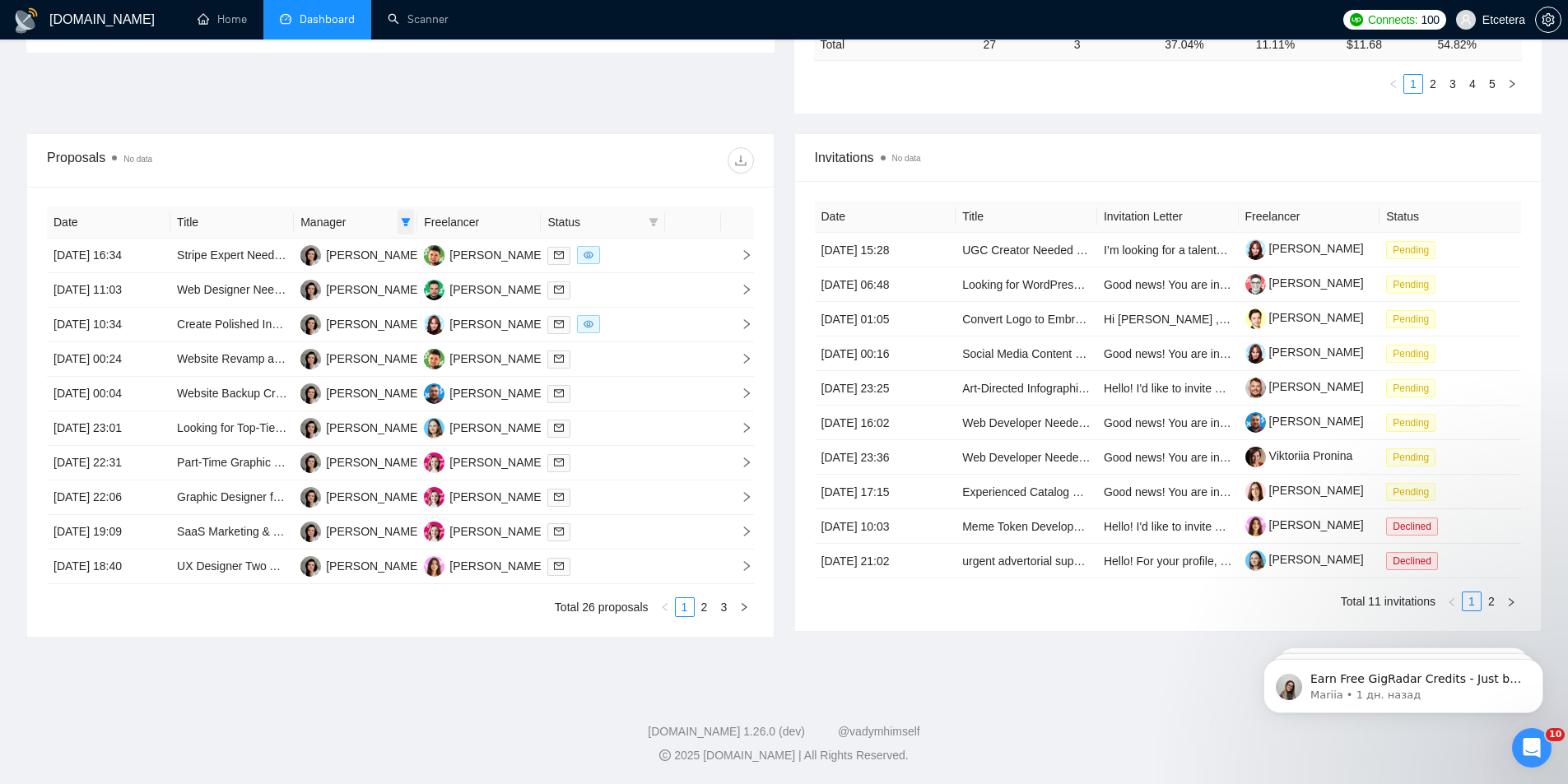
click at [410, 222] on icon "filter" at bounding box center [405, 222] width 10 height 10
click at [420, 167] on div at bounding box center [576, 160] width 353 height 26
click at [404, 219] on icon "filter" at bounding box center [406, 222] width 9 height 8
click at [356, 256] on span "[PERSON_NAME]" at bounding box center [350, 253] width 95 height 13
checkbox input "true"
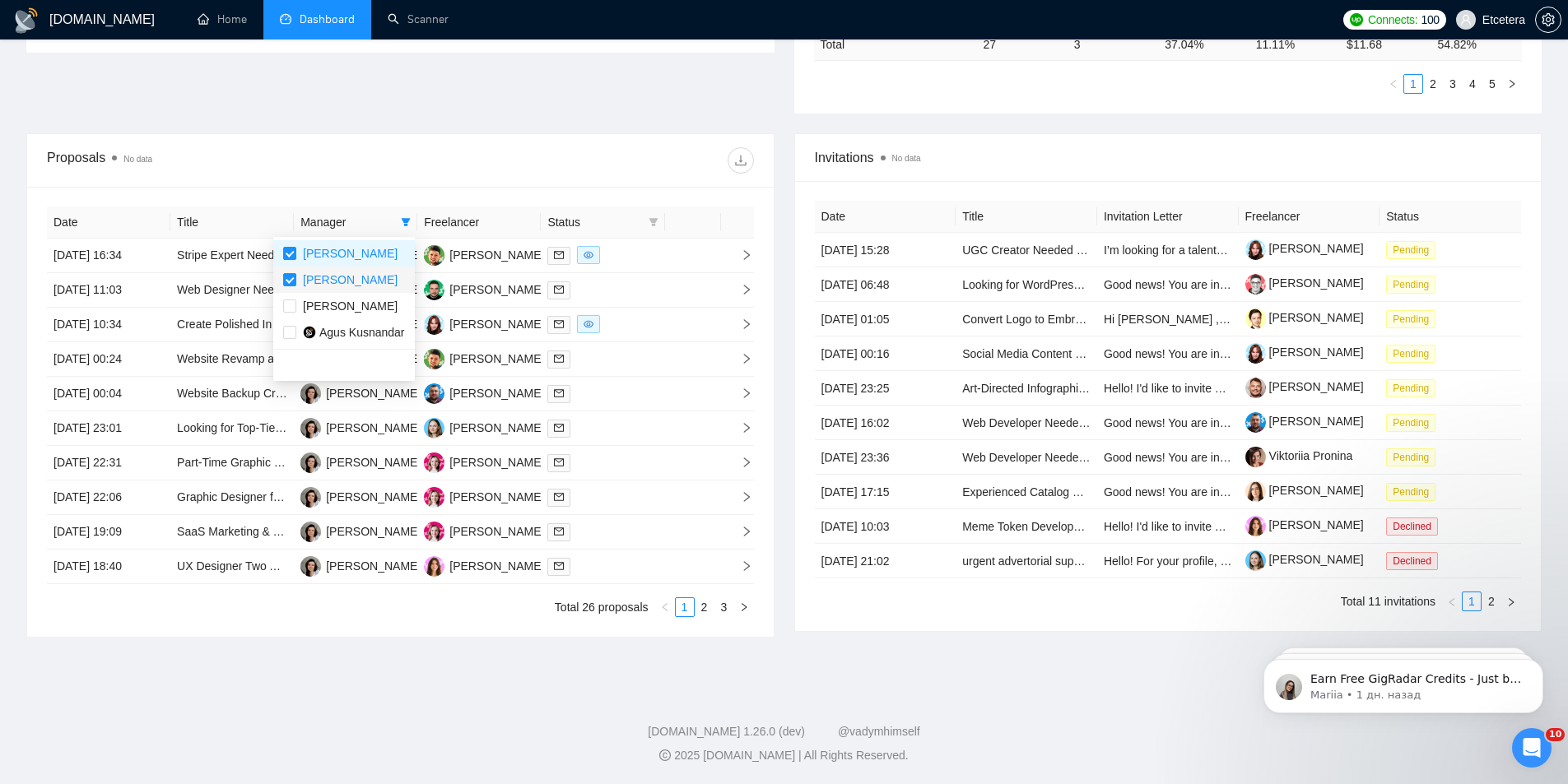
click at [350, 270] on li "[PERSON_NAME]" at bounding box center [345, 279] width 142 height 26
checkbox input "false"
click at [450, 180] on div "Proposals No data" at bounding box center [401, 161] width 707 height 53
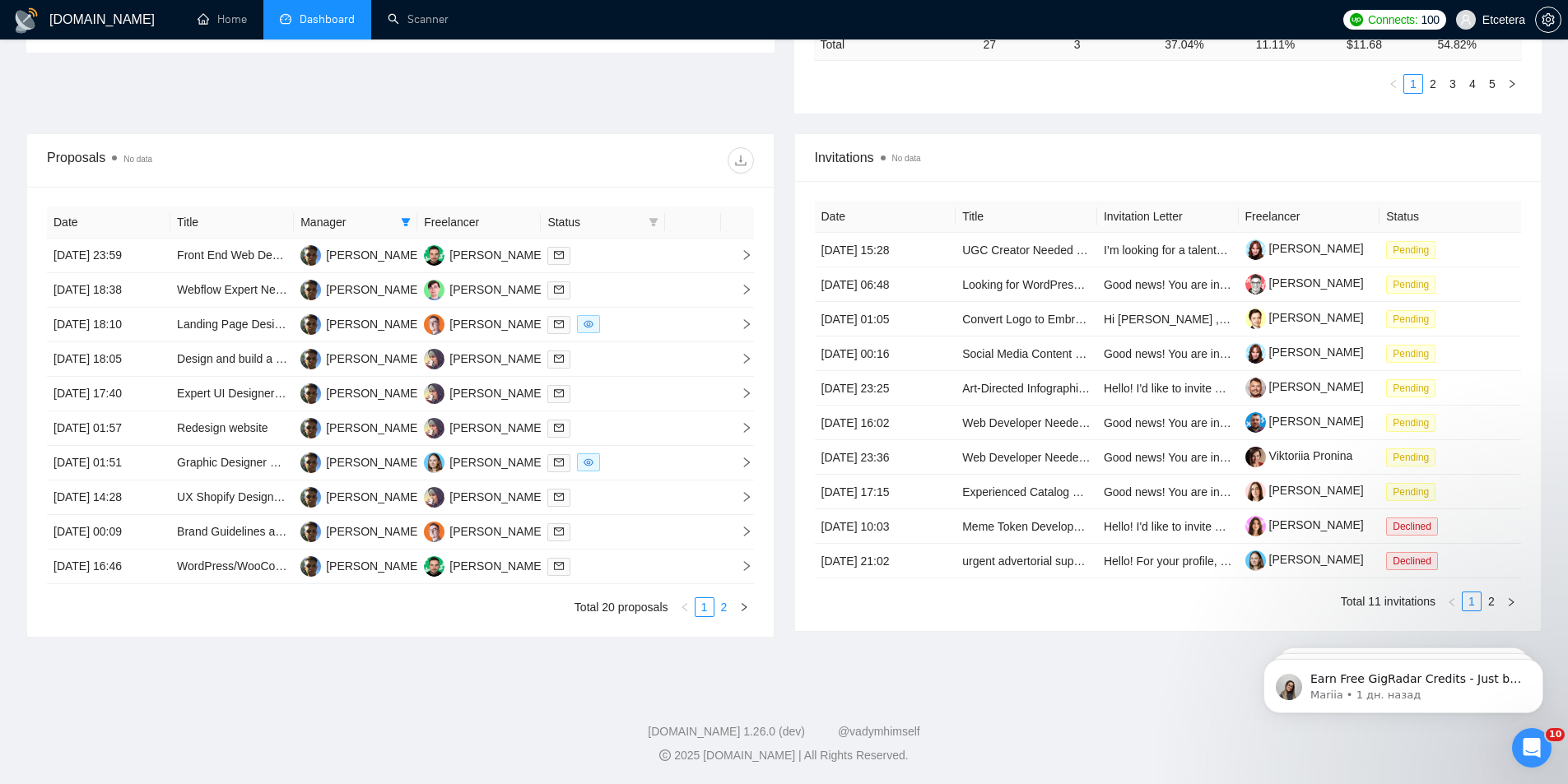
click at [725, 609] on link "2" at bounding box center [724, 607] width 18 height 18
click at [709, 604] on link "1" at bounding box center [704, 607] width 18 height 18
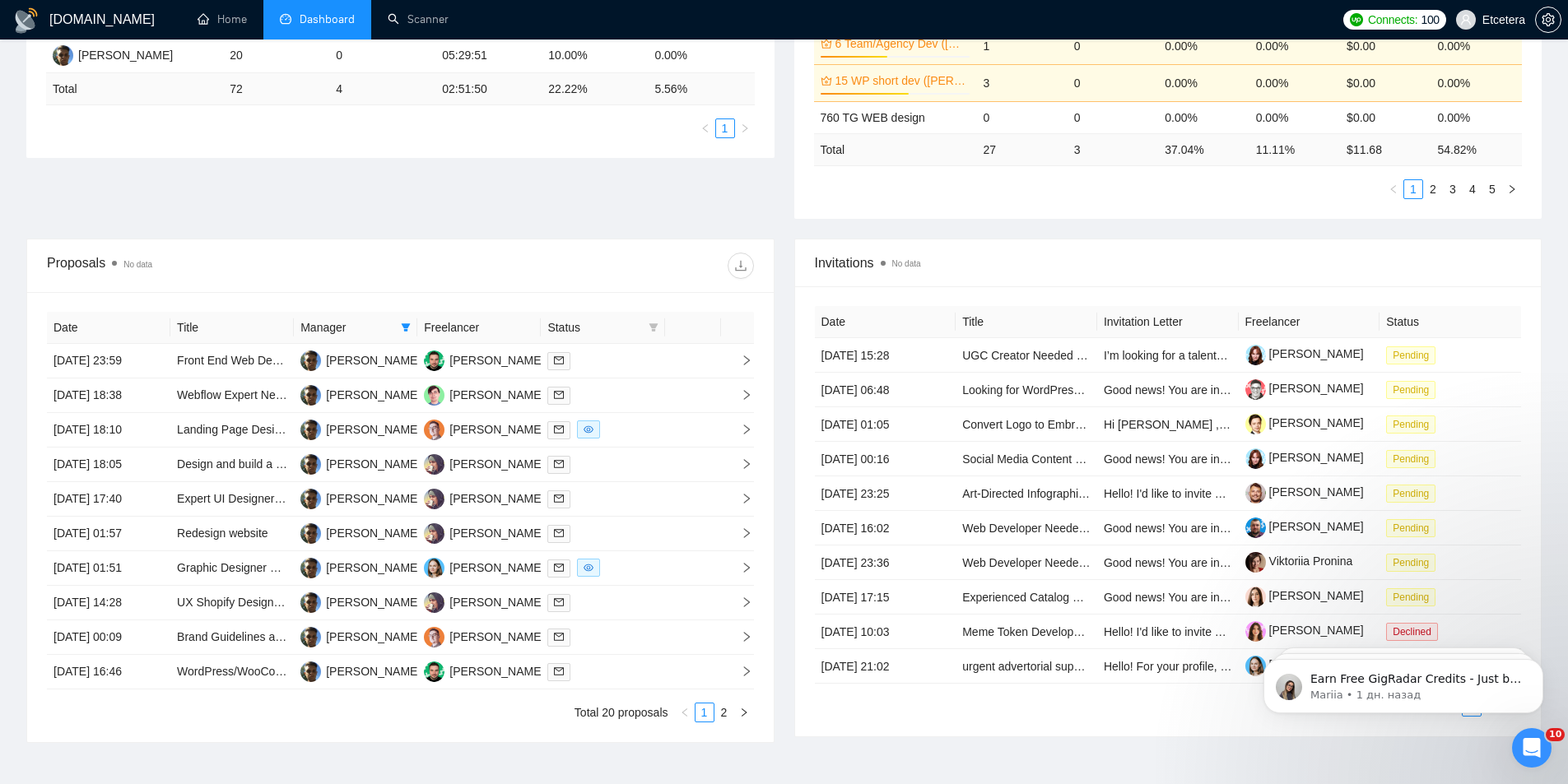
scroll to position [530, 0]
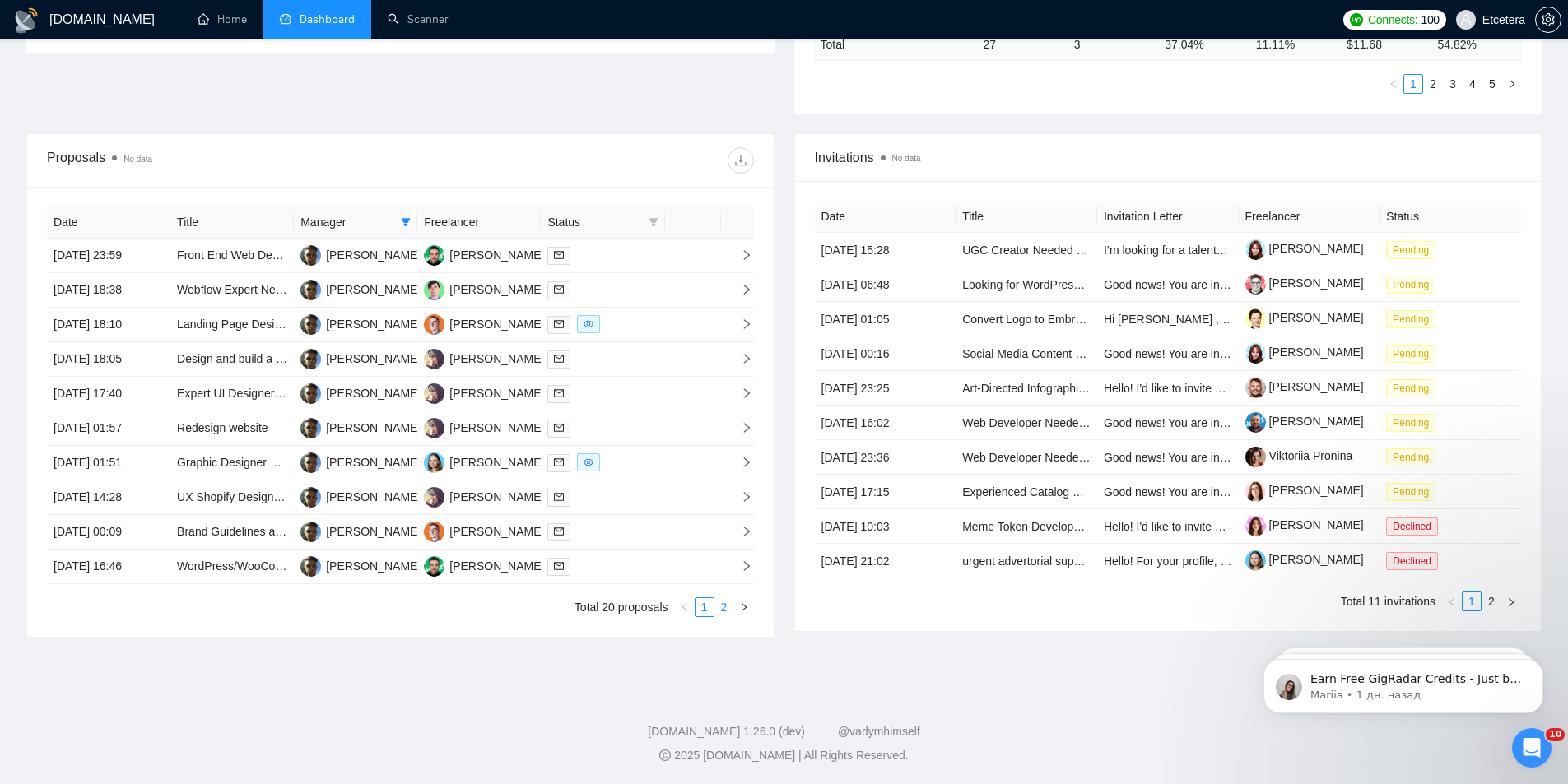
click at [727, 611] on link "2" at bounding box center [724, 607] width 18 height 18
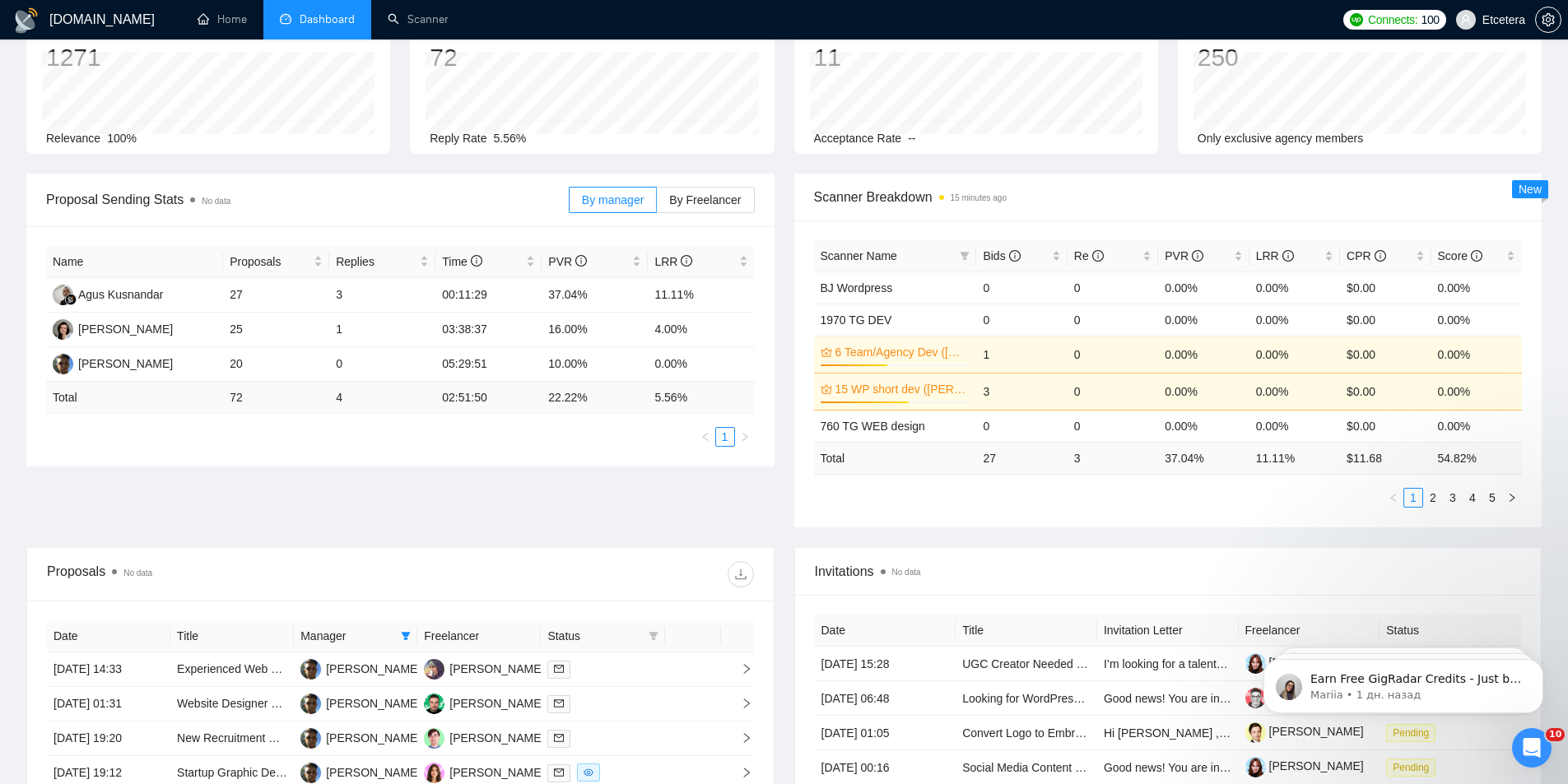
scroll to position [412, 0]
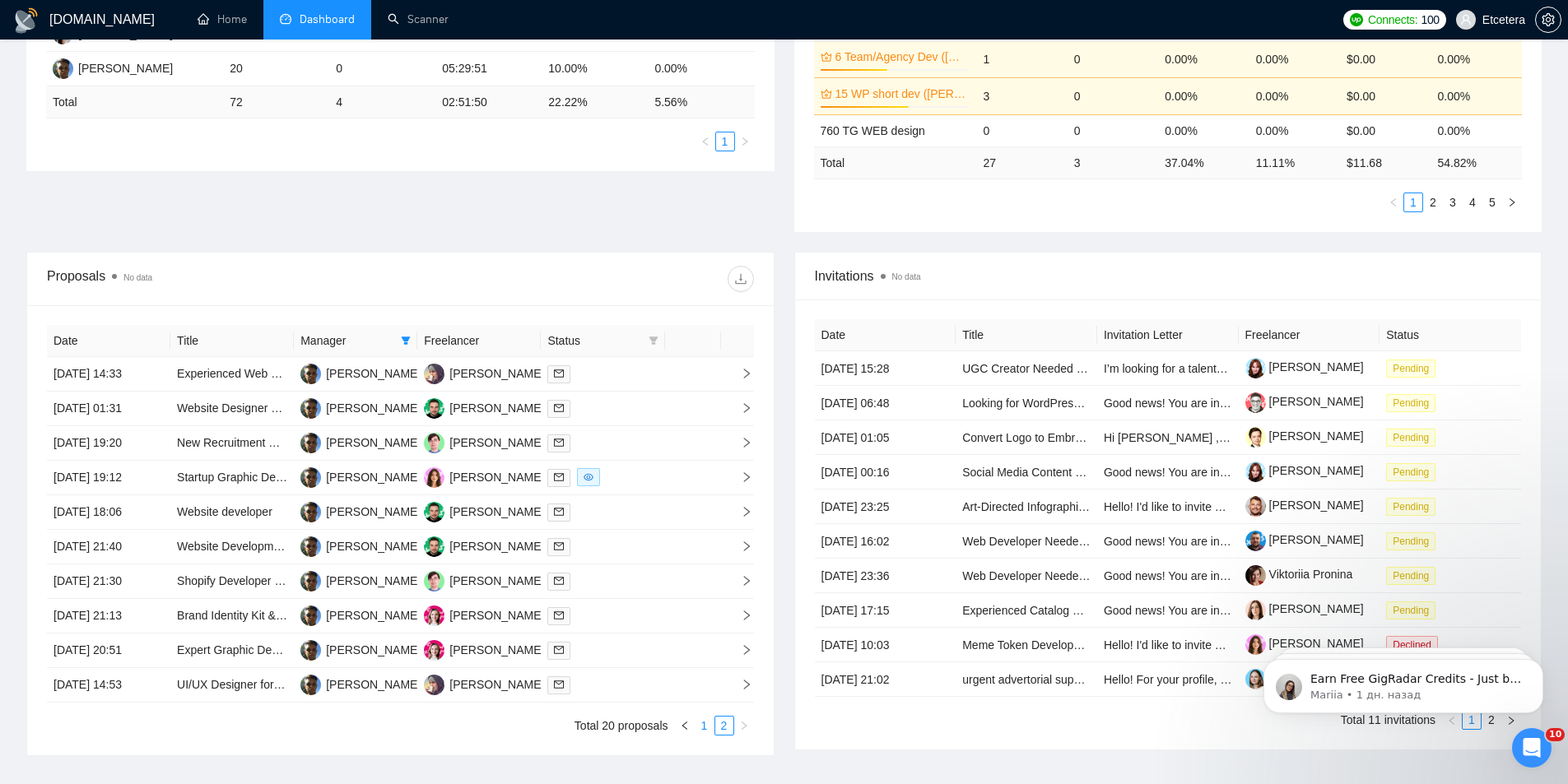
click at [703, 727] on link "1" at bounding box center [704, 726] width 18 height 18
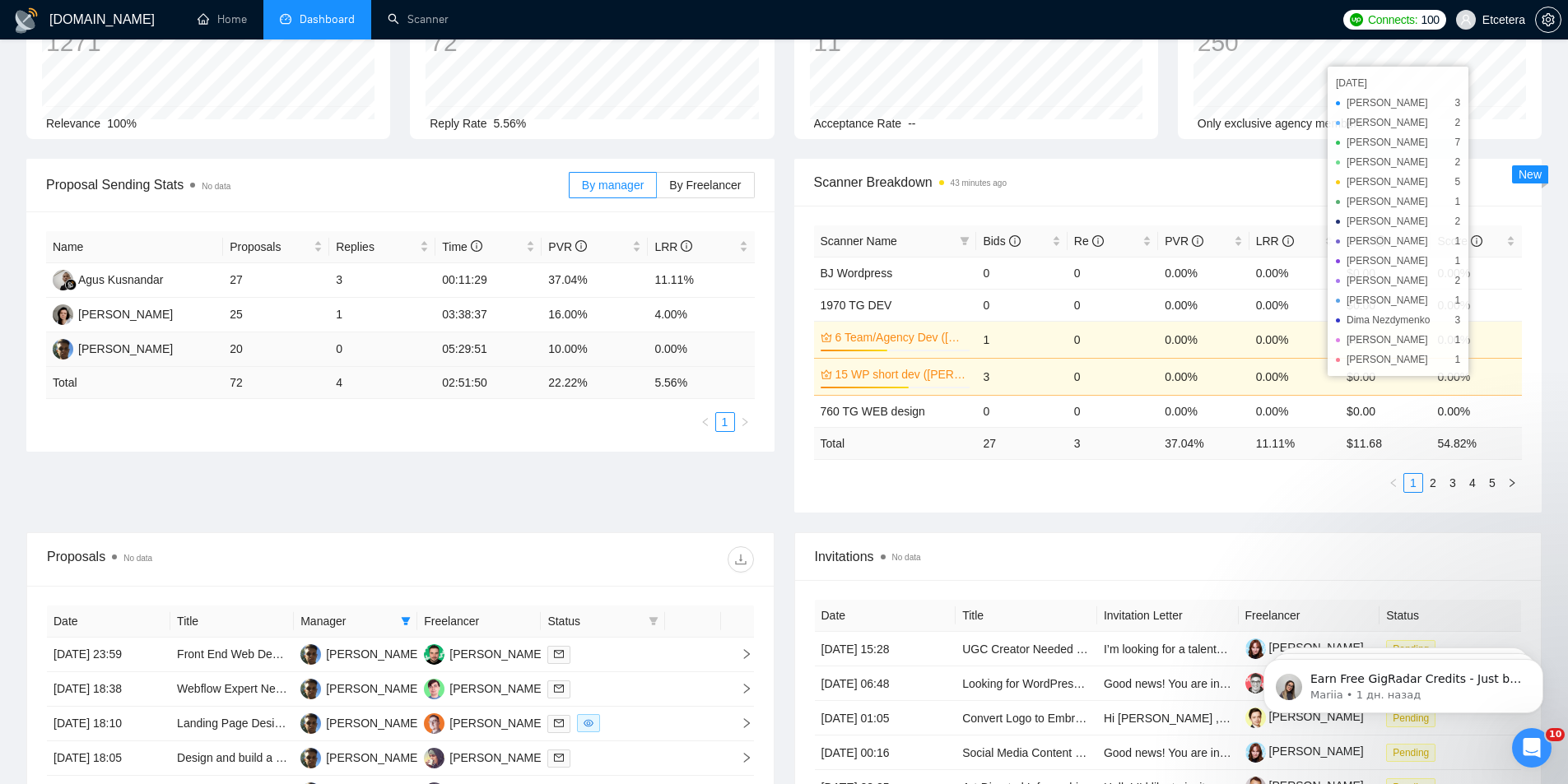
scroll to position [530, 0]
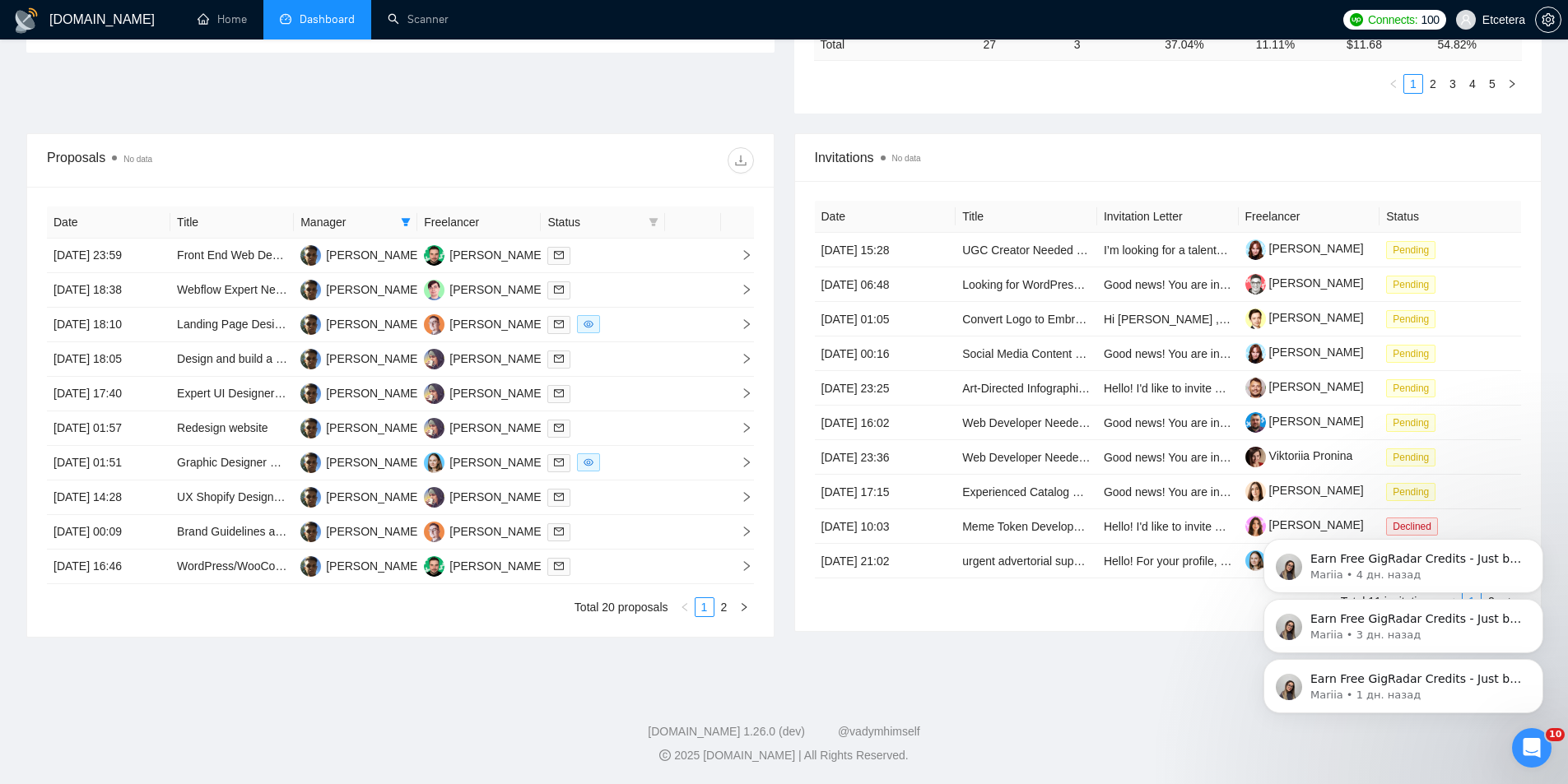
click at [1539, 665] on icon "Dismiss notification" at bounding box center [1538, 664] width 7 height 7
drag, startPoint x: 1540, startPoint y: 673, endPoint x: 1542, endPoint y: 614, distance: 59.0
click at [1542, 669] on button "Dismiss notification" at bounding box center [1538, 664] width 17 height 17
click at [1540, 669] on button "Dismiss notification" at bounding box center [1538, 664] width 22 height 22
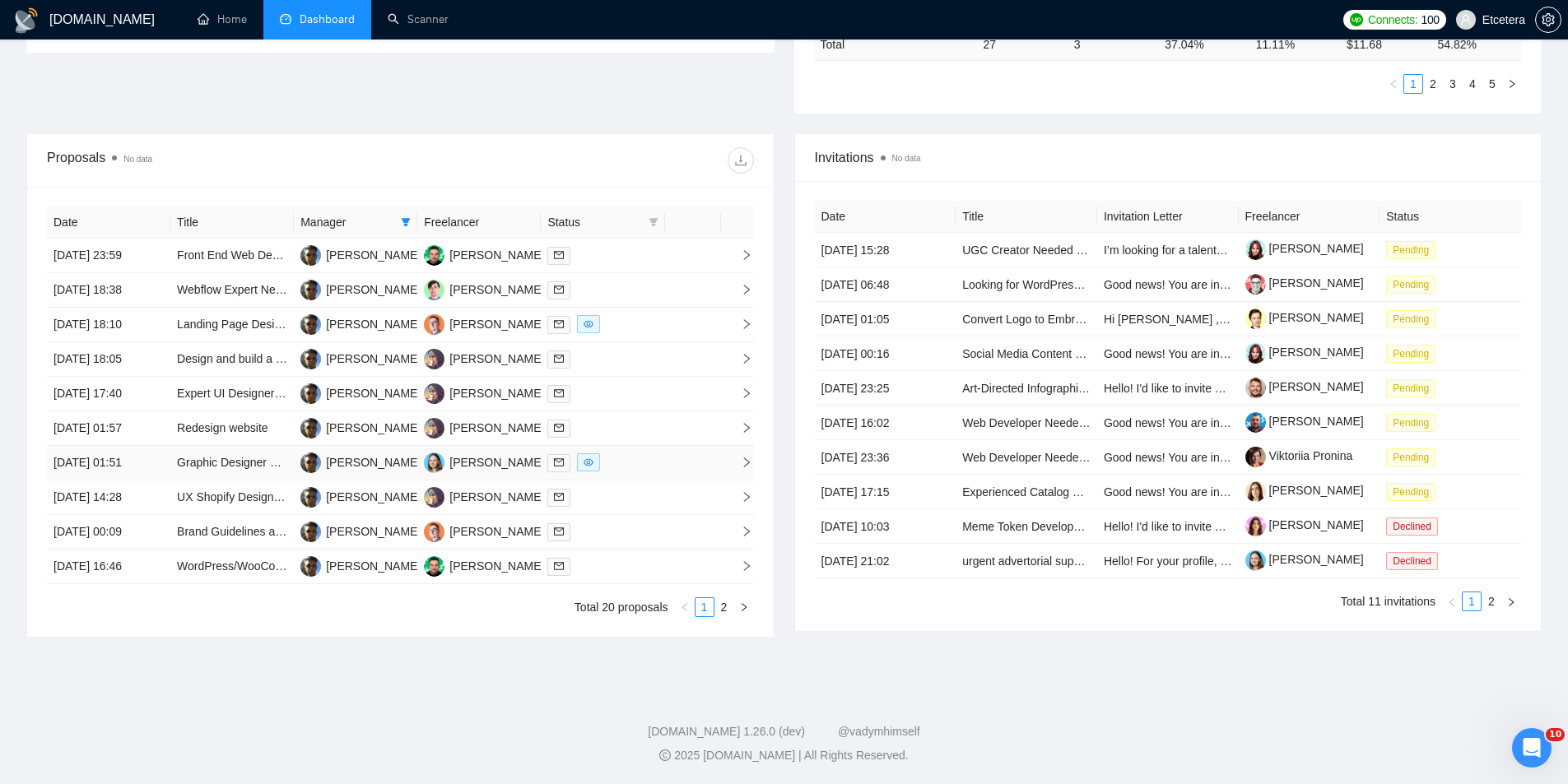
scroll to position [0, 0]
